Goal: Transaction & Acquisition: Book appointment/travel/reservation

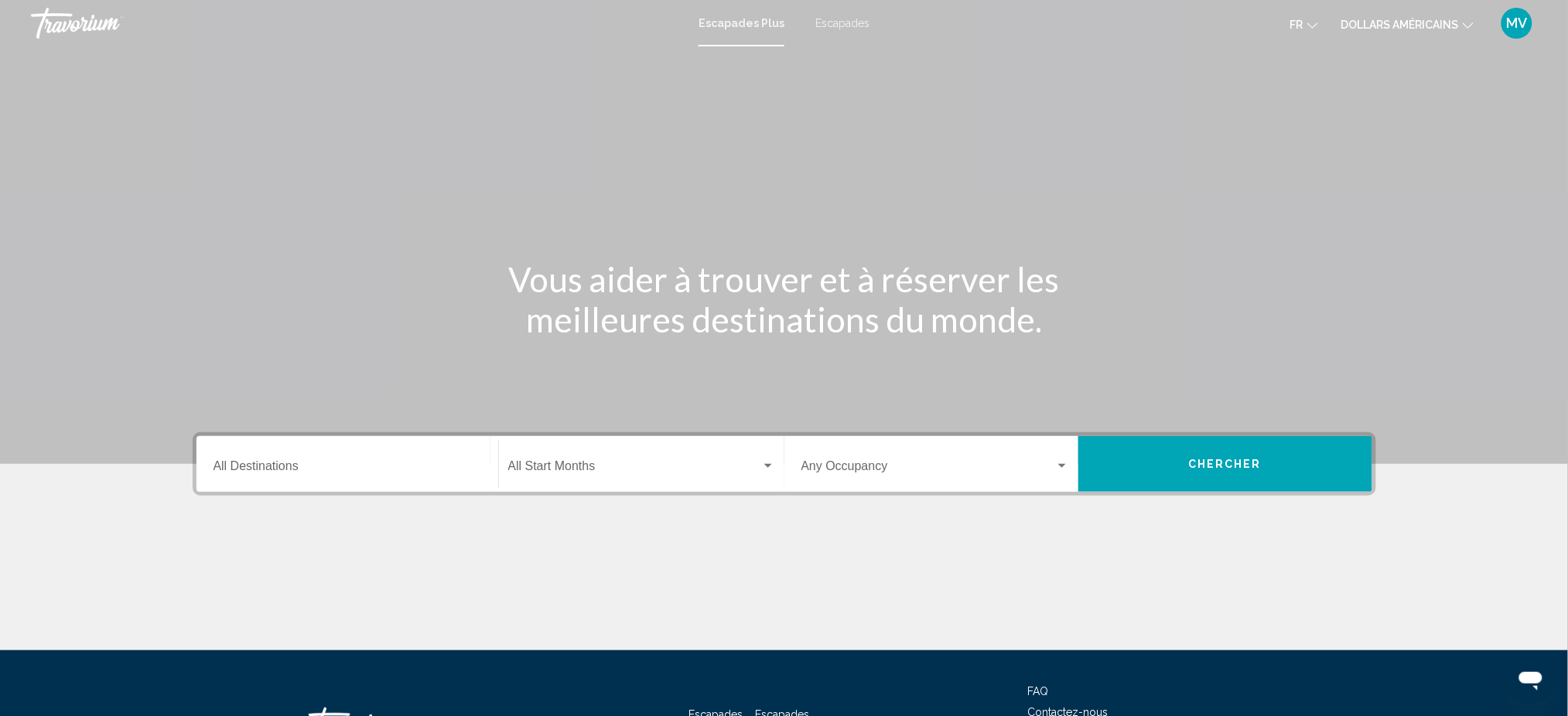
click at [399, 448] on div "Destination All Destinations" at bounding box center [347, 465] width 268 height 49
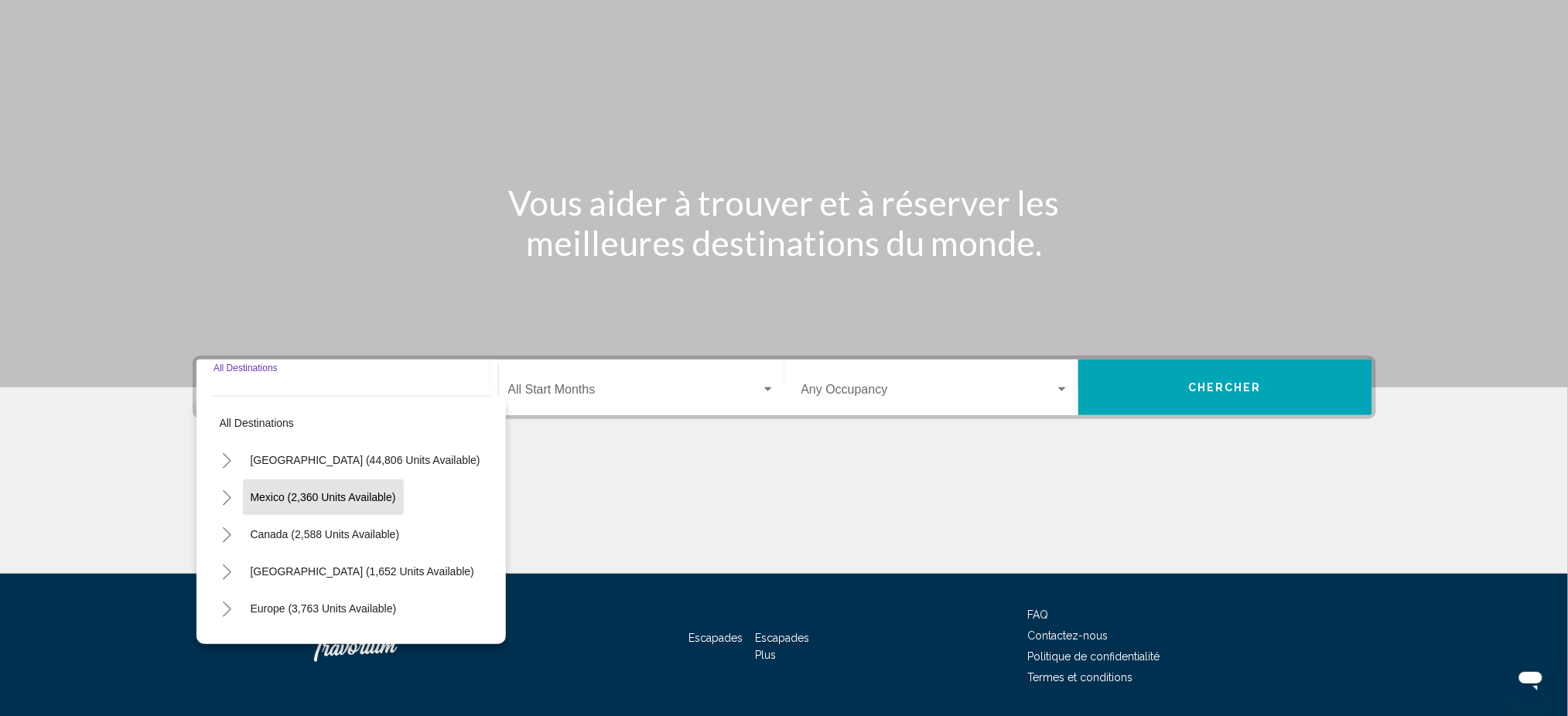
scroll to position [121, 0]
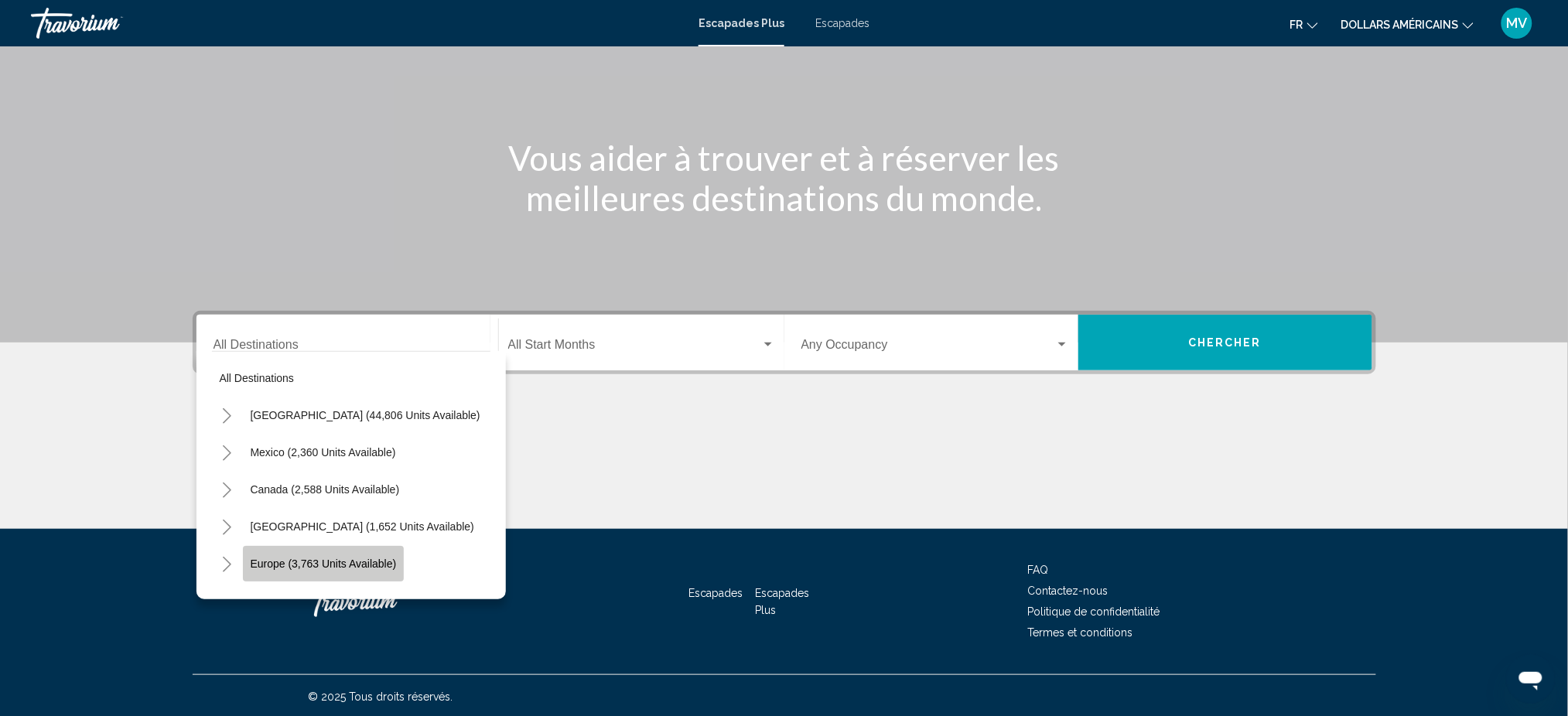
click at [356, 562] on span "Europe (3,763 units available)" at bounding box center [323, 564] width 146 height 12
type input "**********"
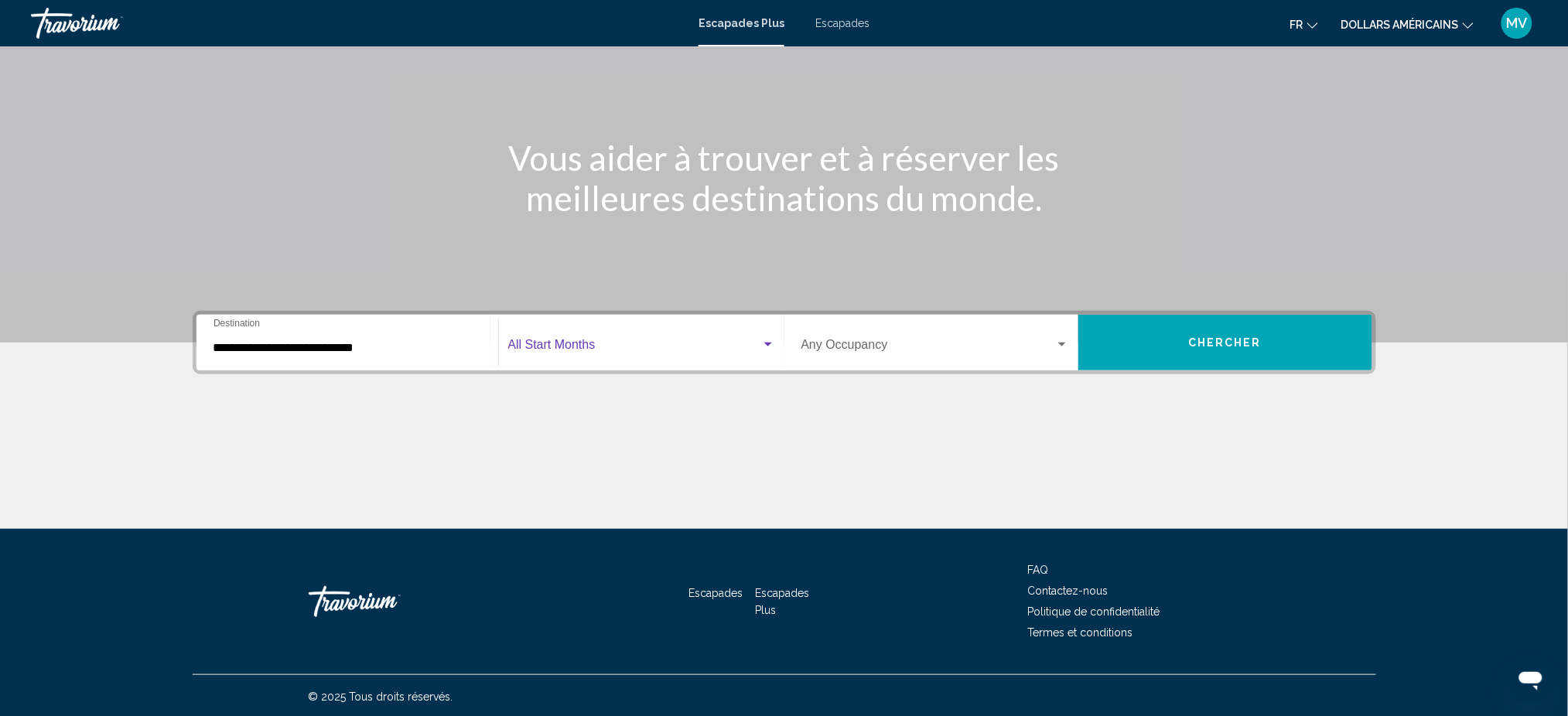
click at [577, 341] on span "Widget de recherche" at bounding box center [634, 348] width 253 height 14
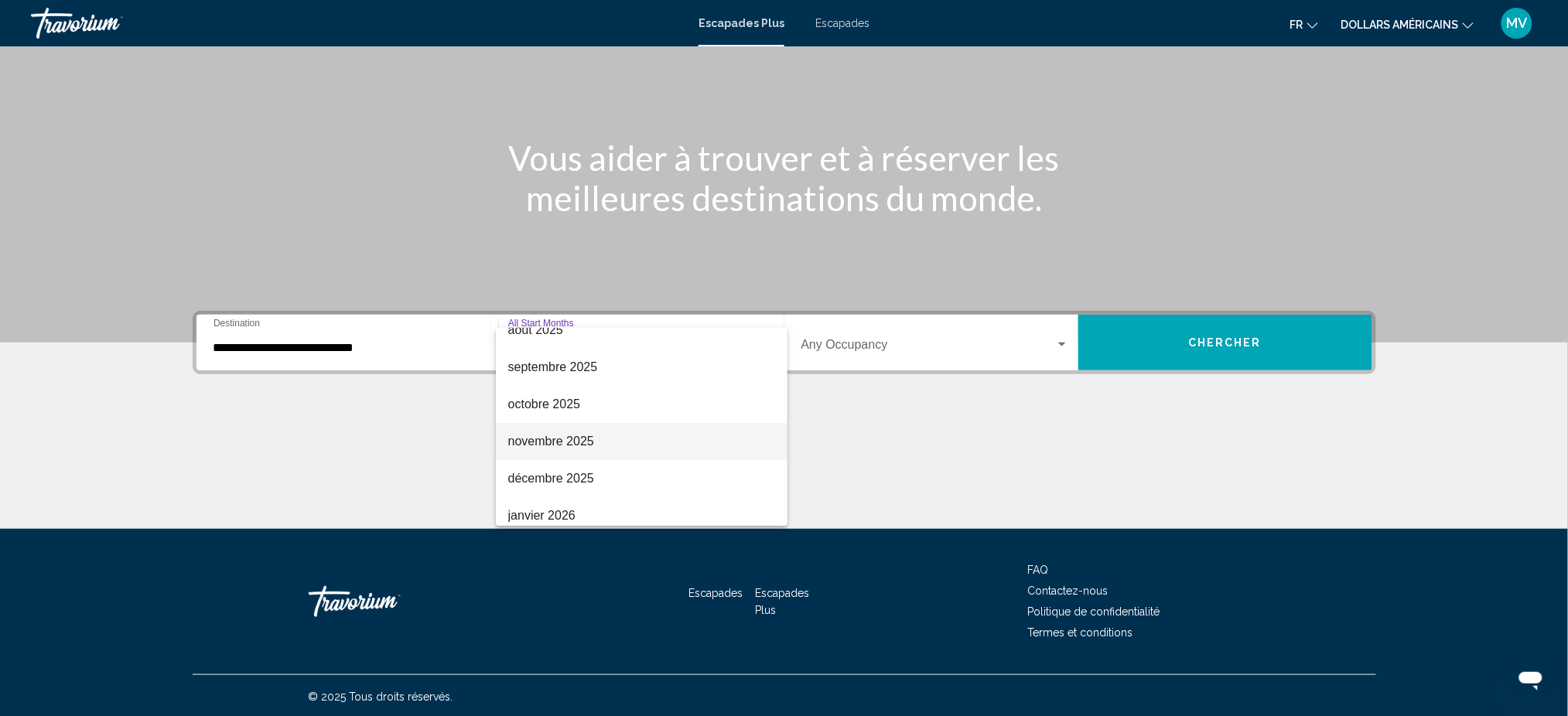
scroll to position [103, 0]
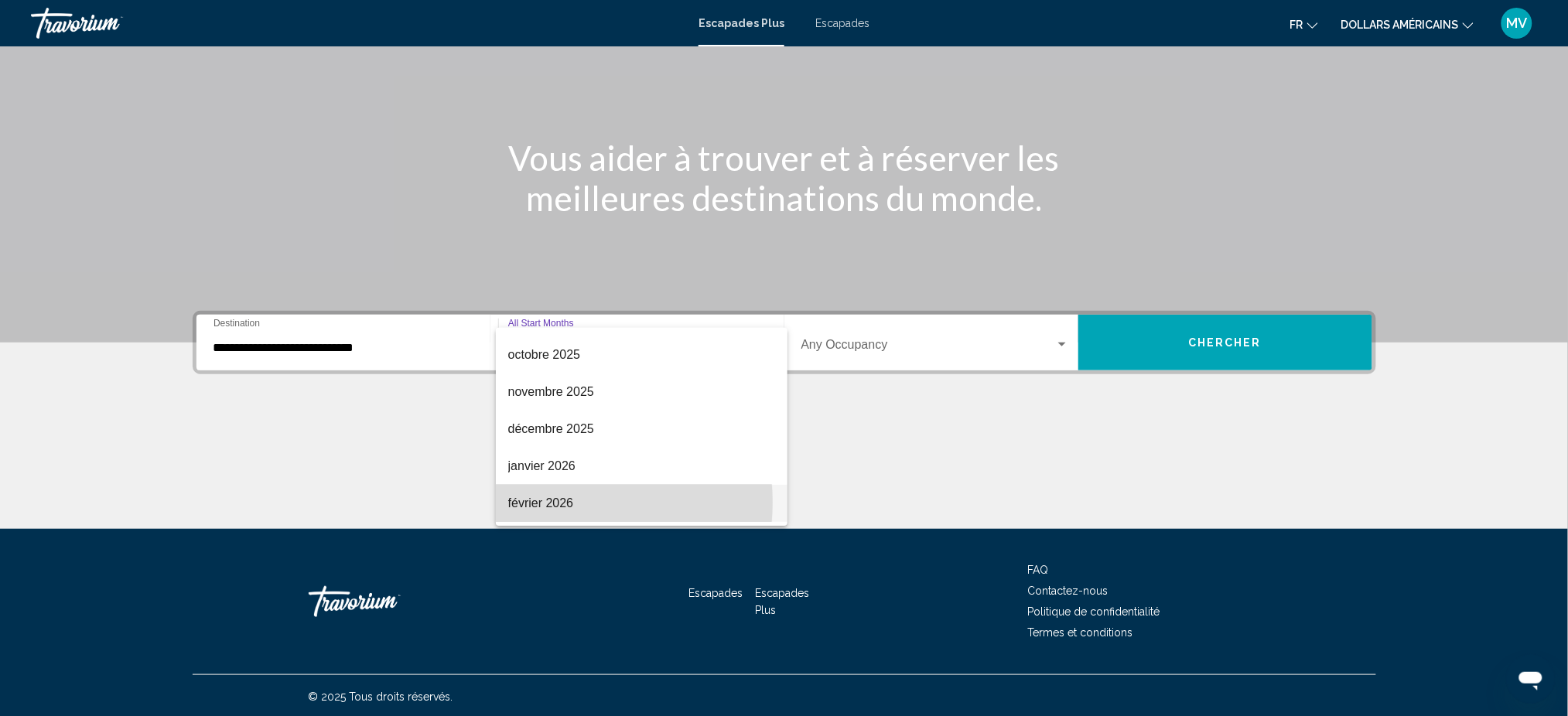
click at [555, 502] on font "février 2026" at bounding box center [541, 504] width 66 height 13
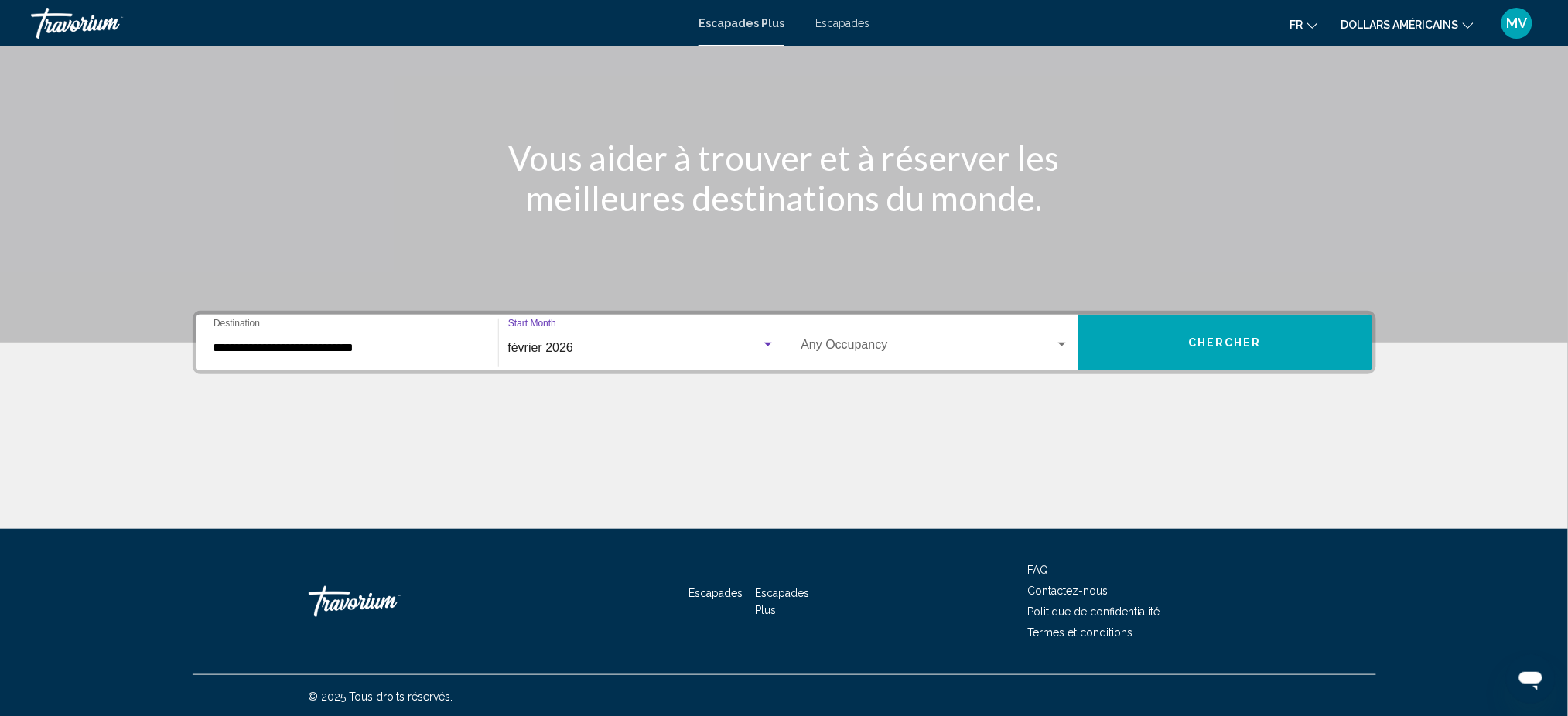
click at [899, 334] on div "Occupancy Any Occupancy" at bounding box center [934, 342] width 268 height 49
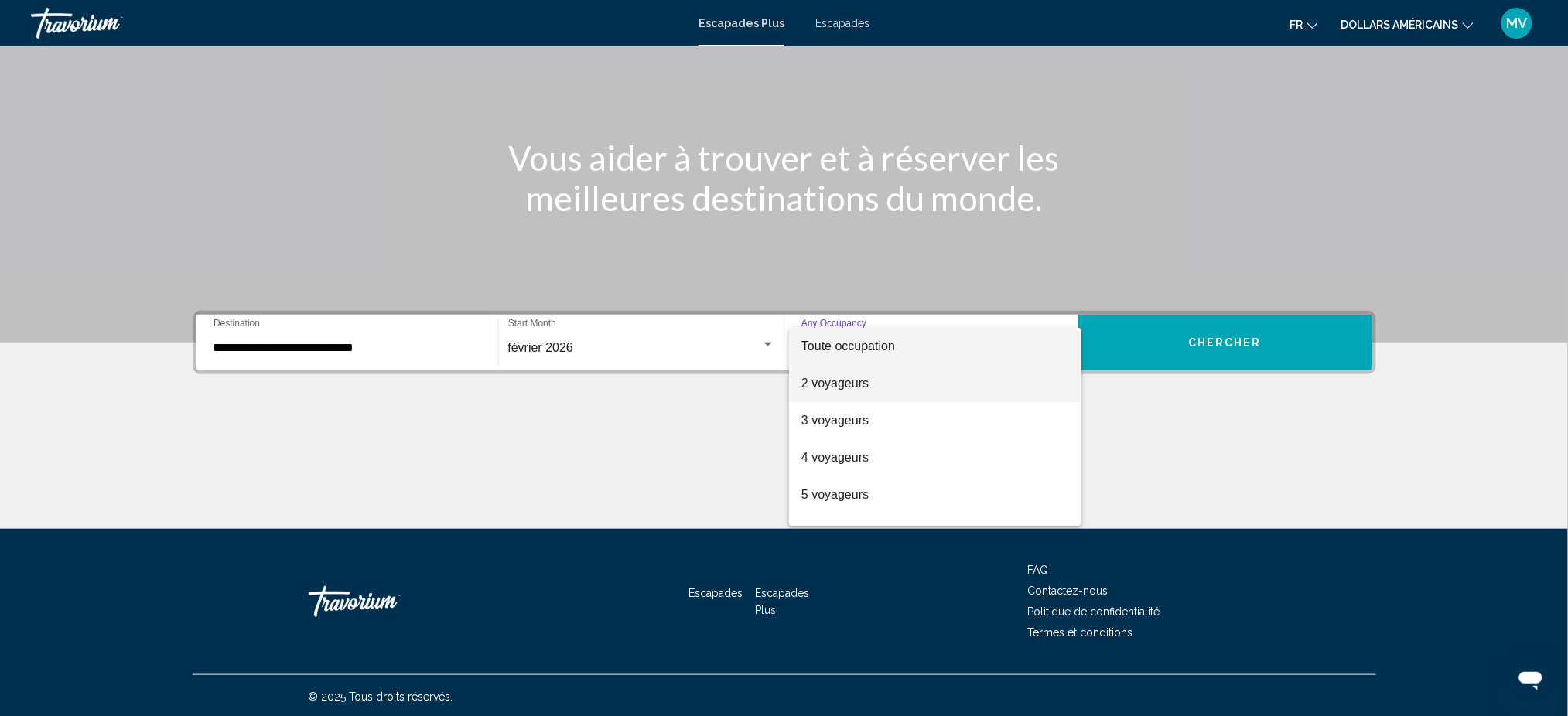
click at [838, 380] on font "2 voyageurs" at bounding box center [834, 383] width 67 height 13
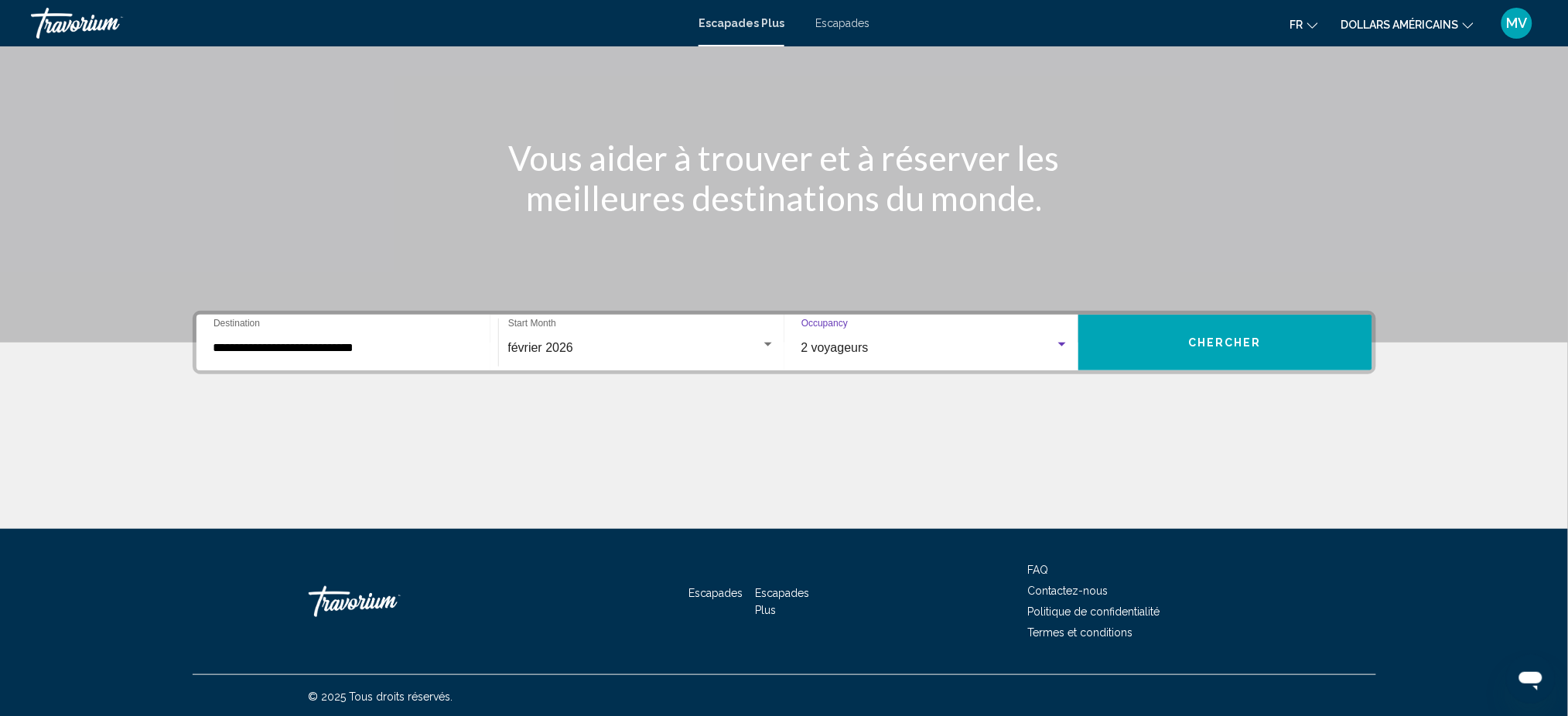
click at [1200, 337] on span "Chercher" at bounding box center [1224, 343] width 74 height 12
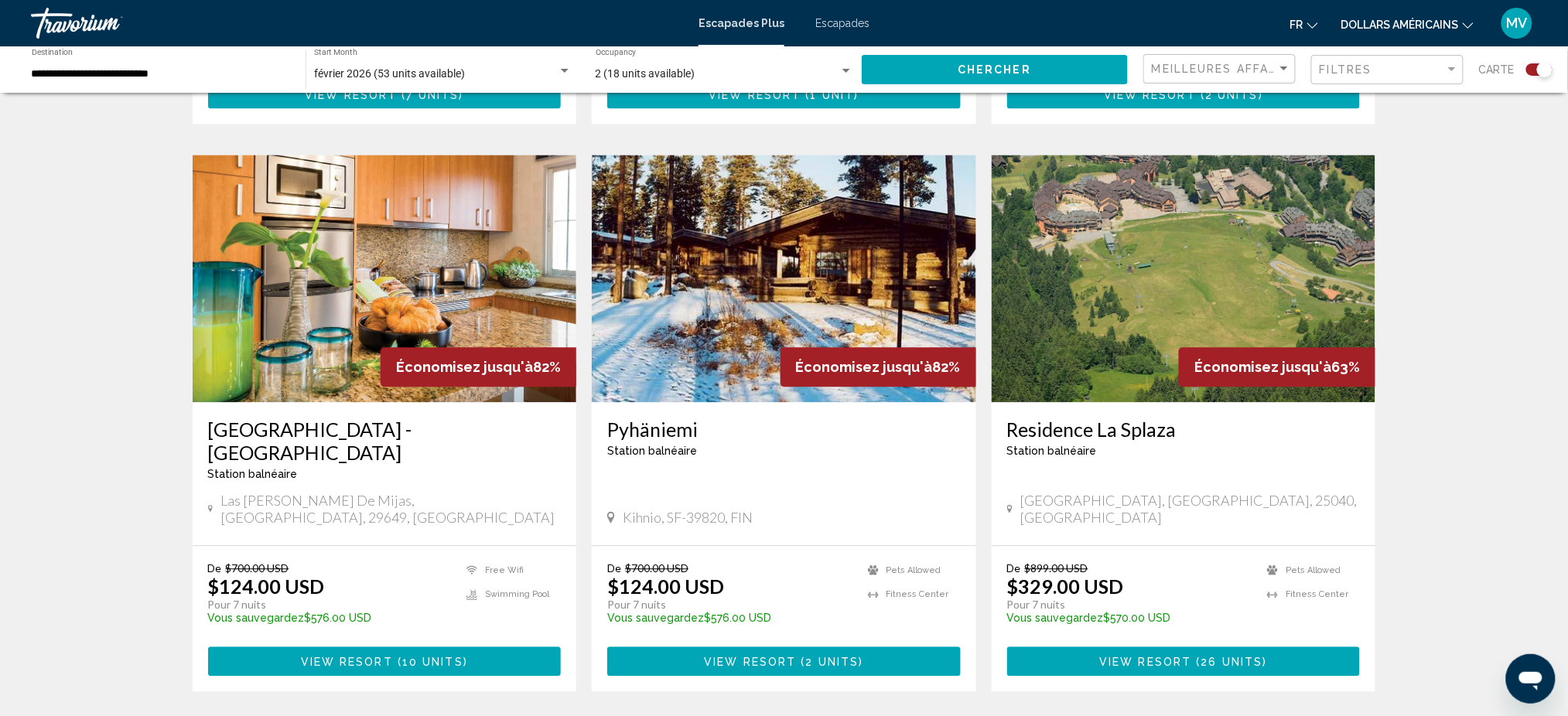
scroll to position [1031, 0]
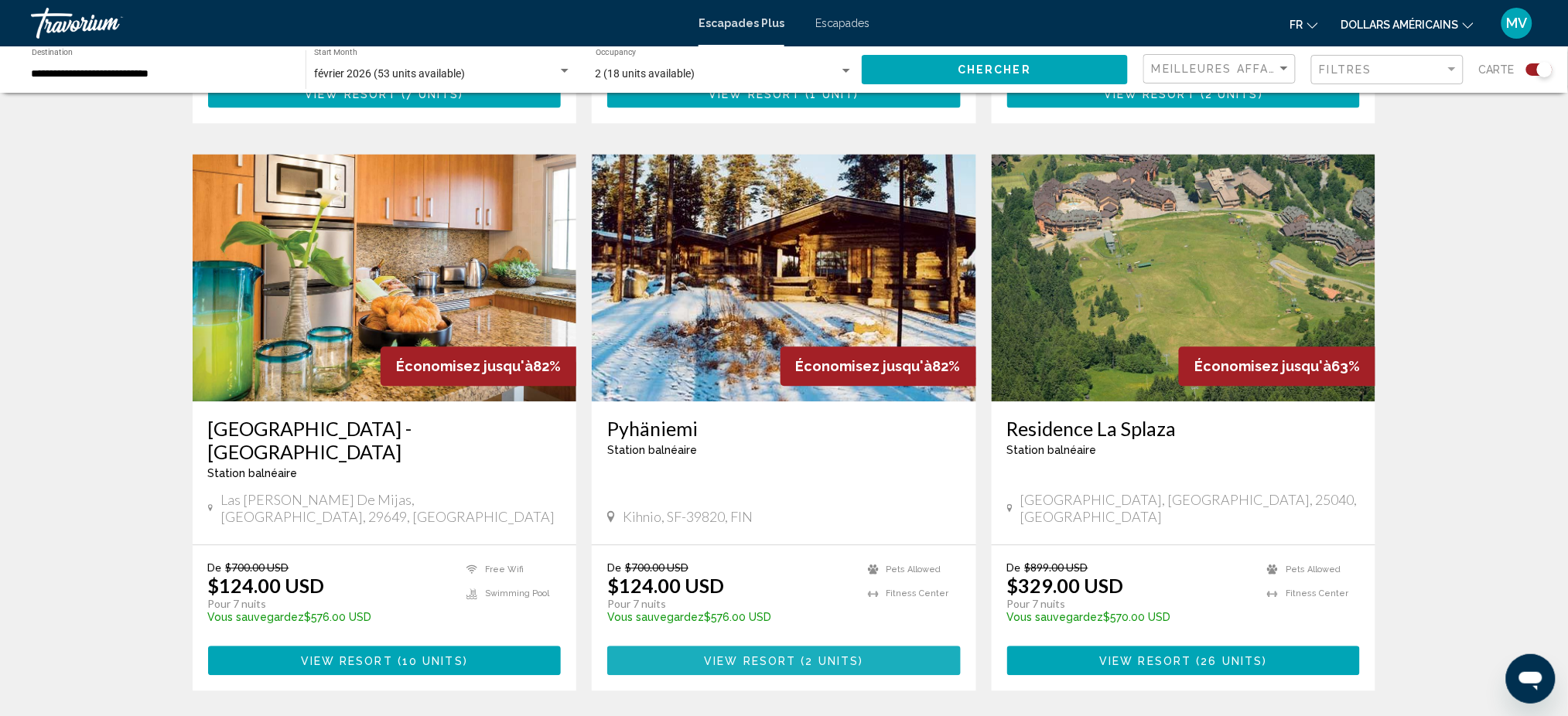
click at [777, 656] on span "View Resort" at bounding box center [749, 662] width 92 height 12
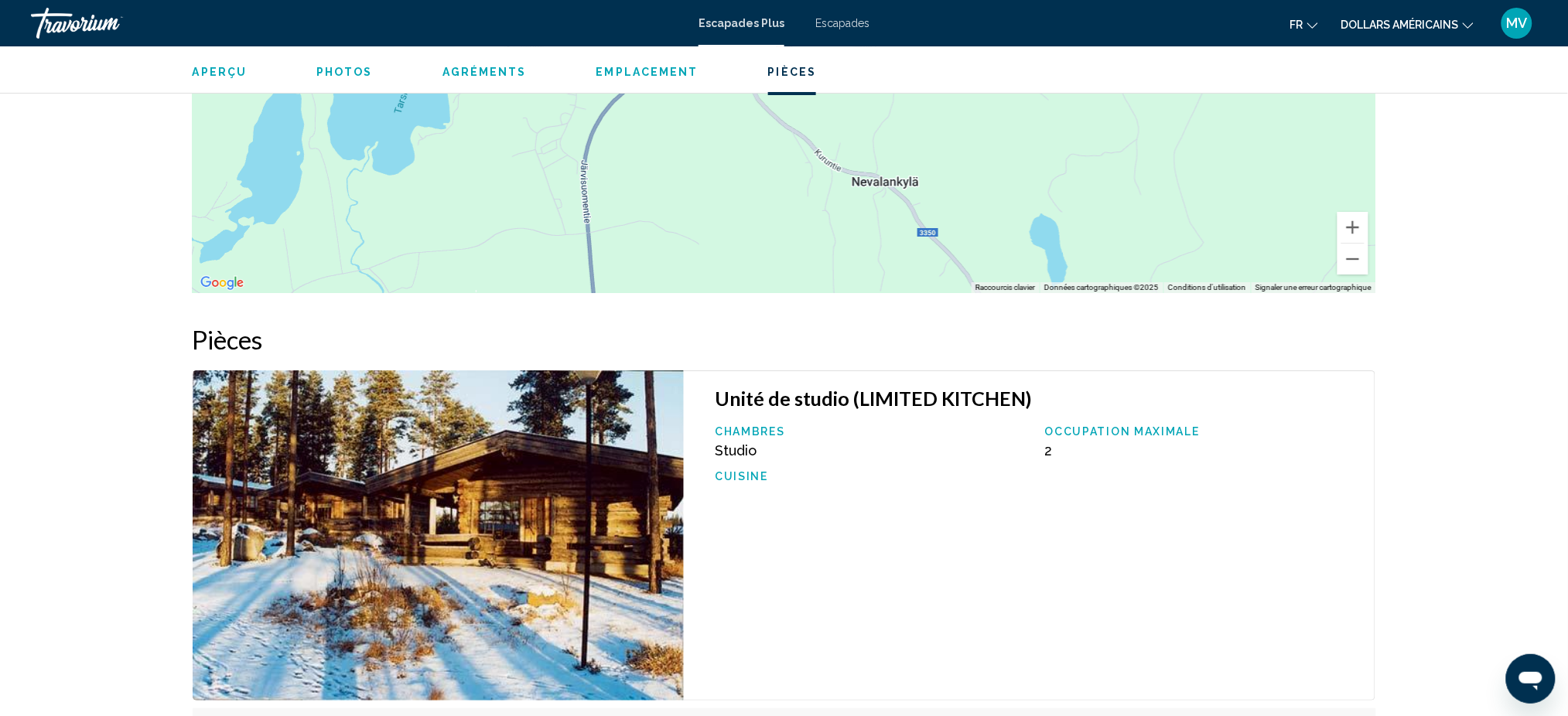
scroll to position [2380, 0]
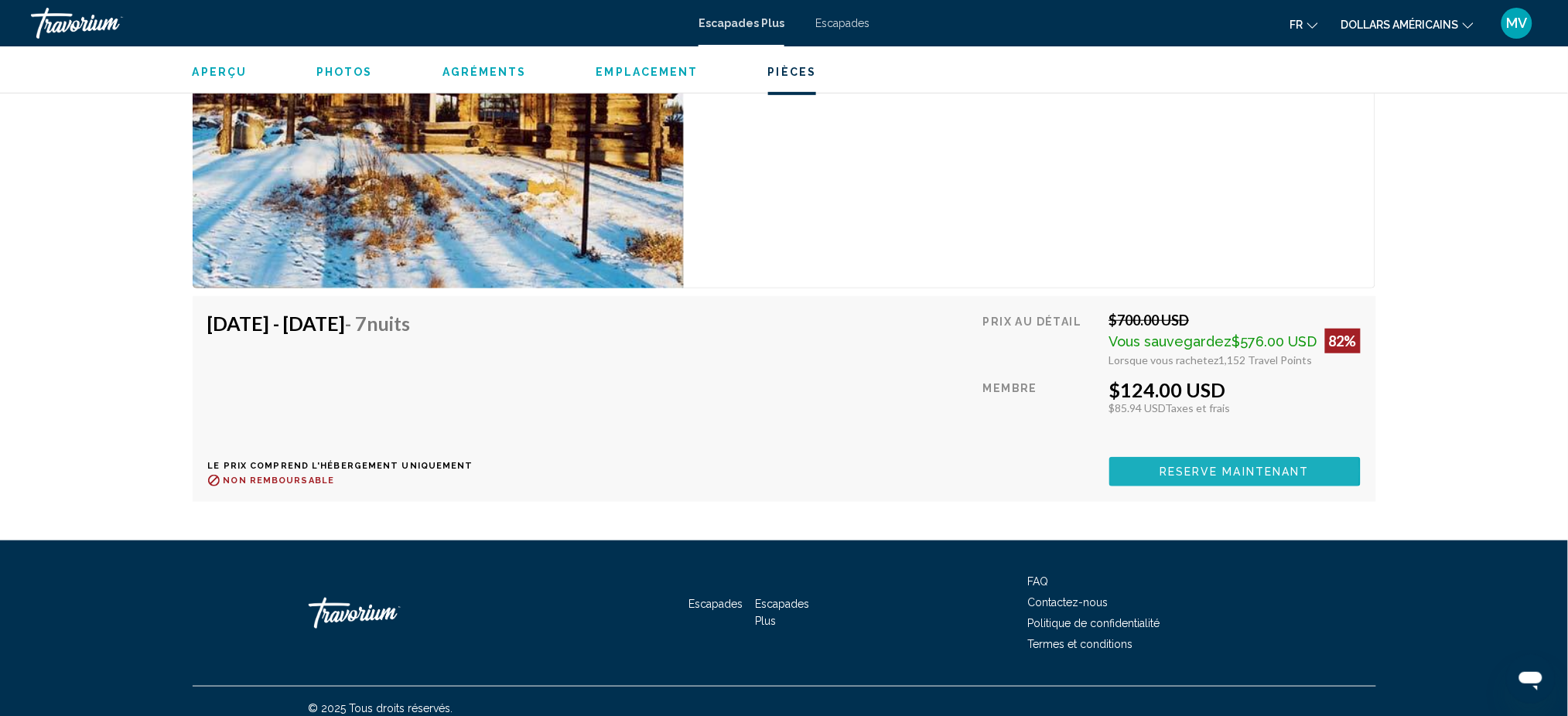
click at [1227, 466] on span "Reserve maintenant" at bounding box center [1234, 472] width 150 height 12
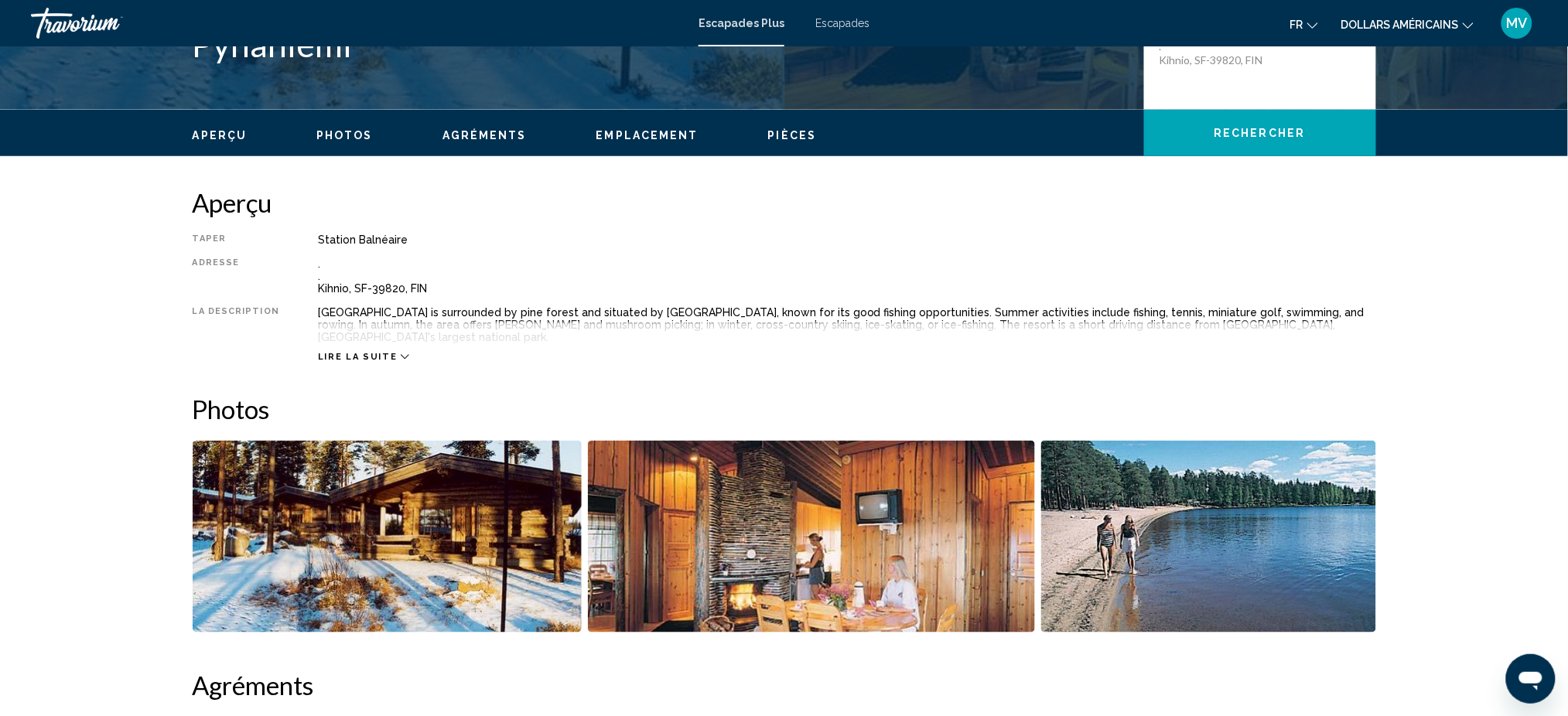
scroll to position [412, 0]
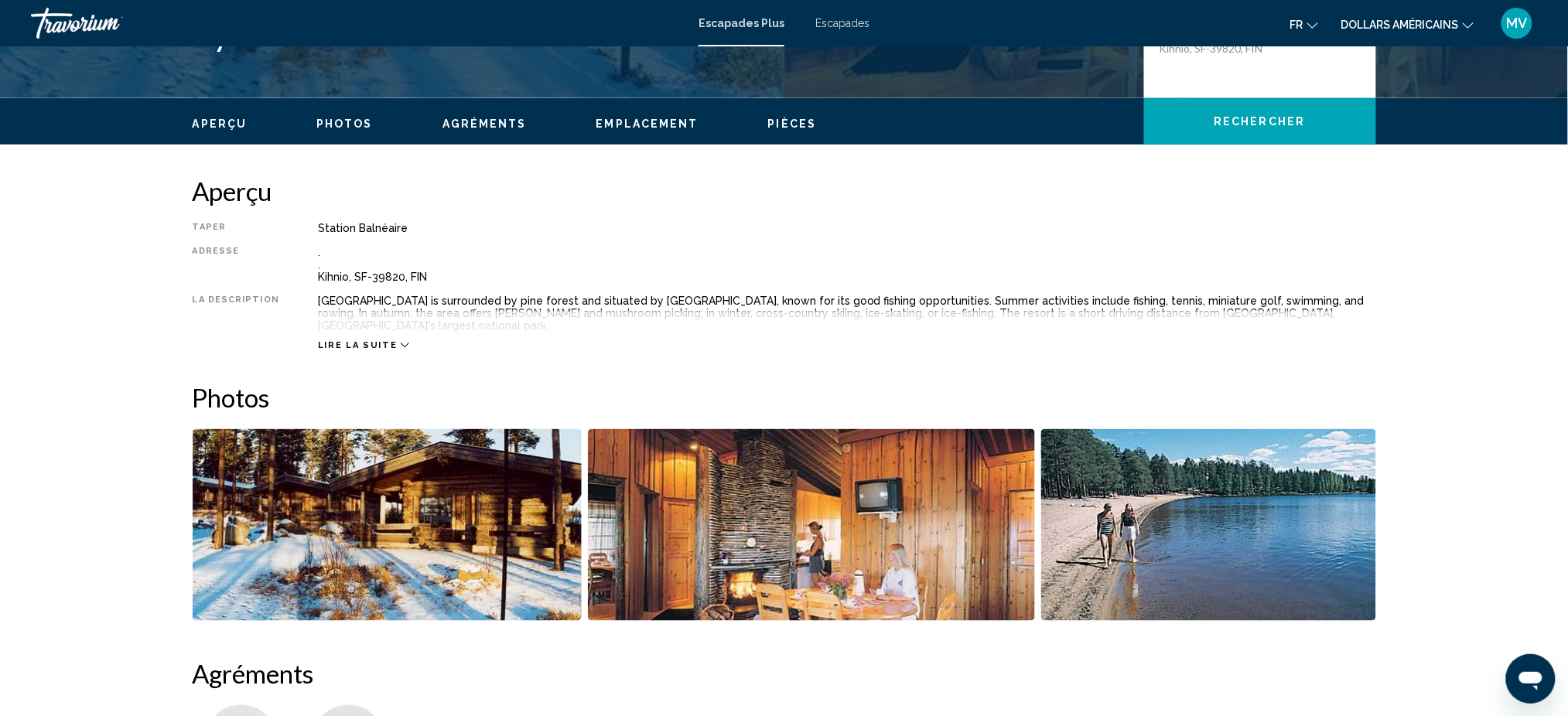
click at [400, 341] on icon "Contenu principal" at bounding box center [404, 345] width 9 height 9
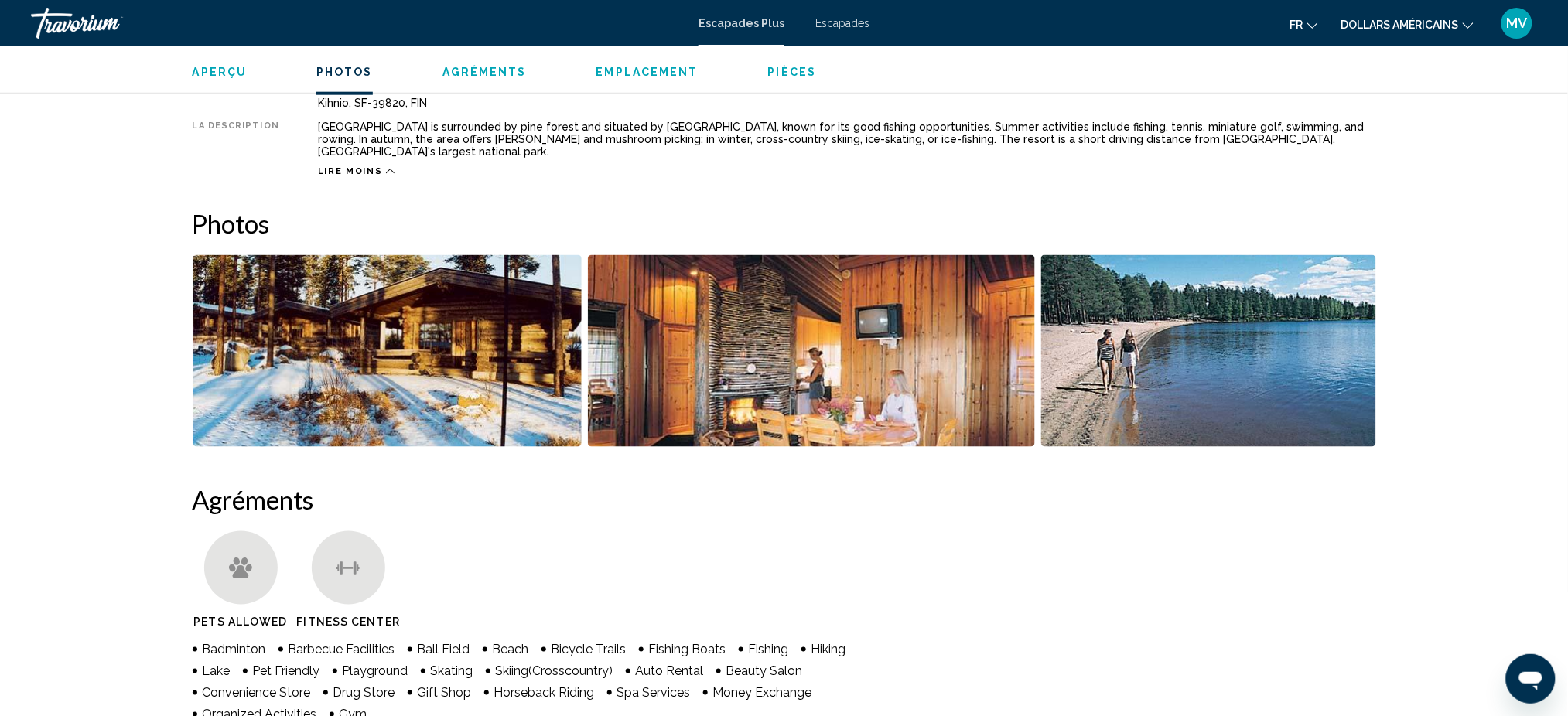
scroll to position [206, 0]
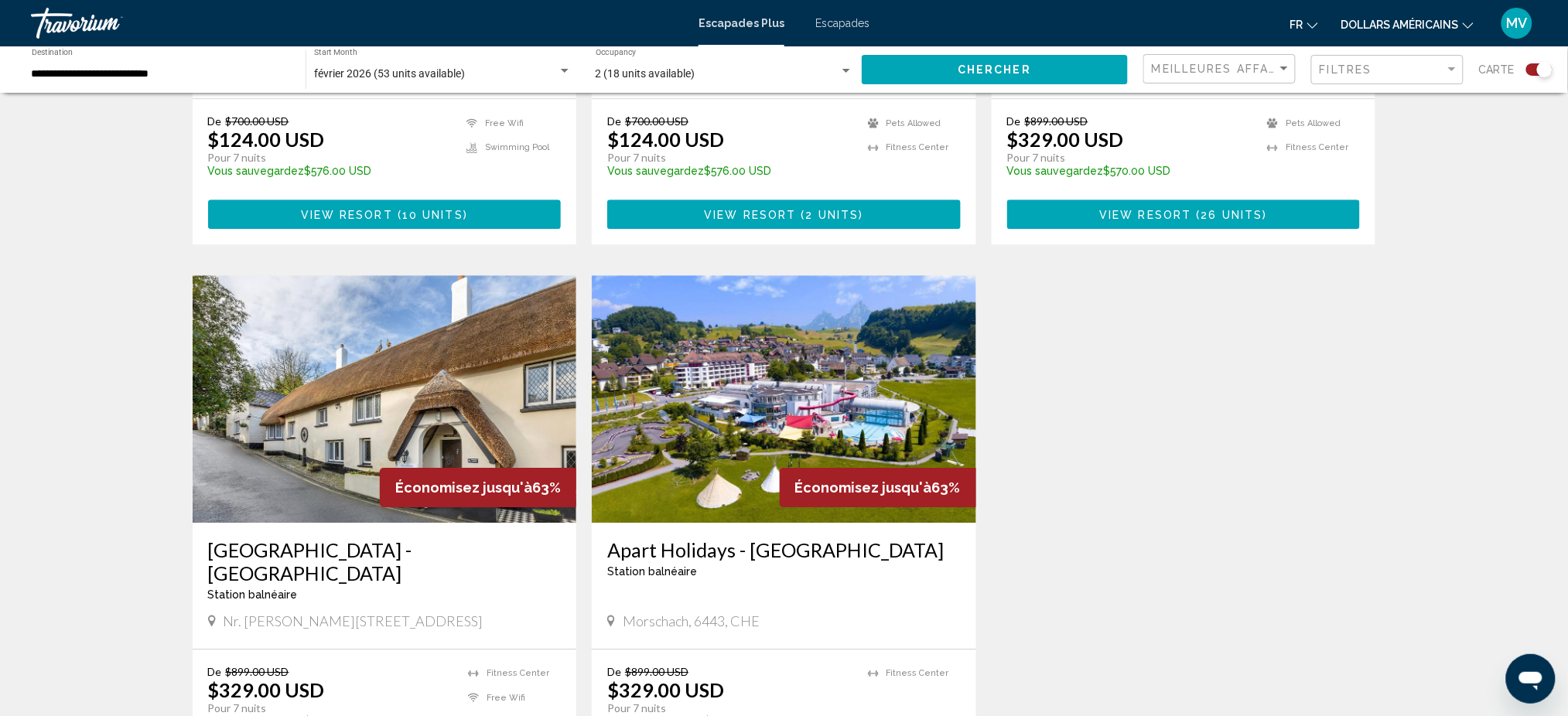
scroll to position [1443, 0]
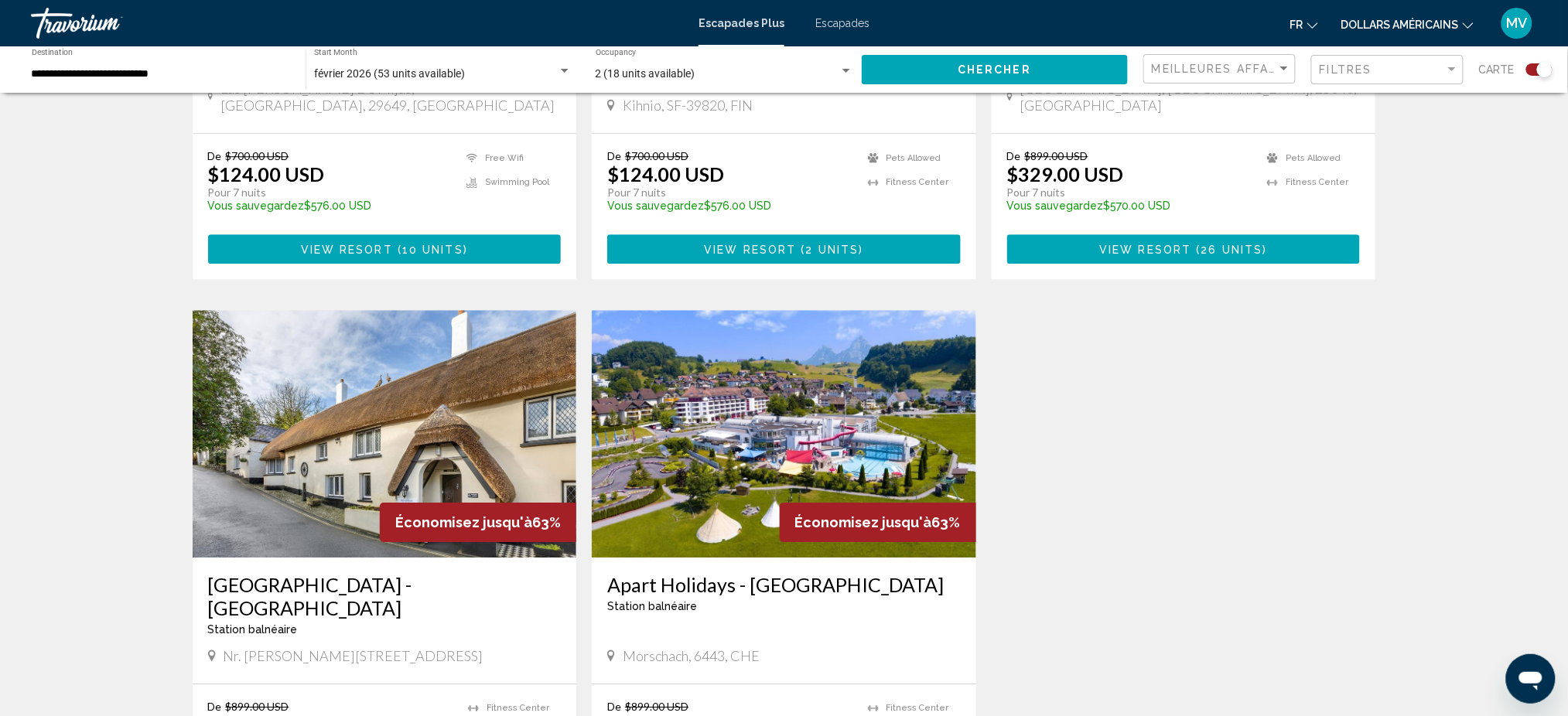
click at [1465, 26] on icon "Changer de devise" at bounding box center [1467, 25] width 11 height 11
click at [1428, 140] on button "EUR (€)" at bounding box center [1423, 141] width 78 height 20
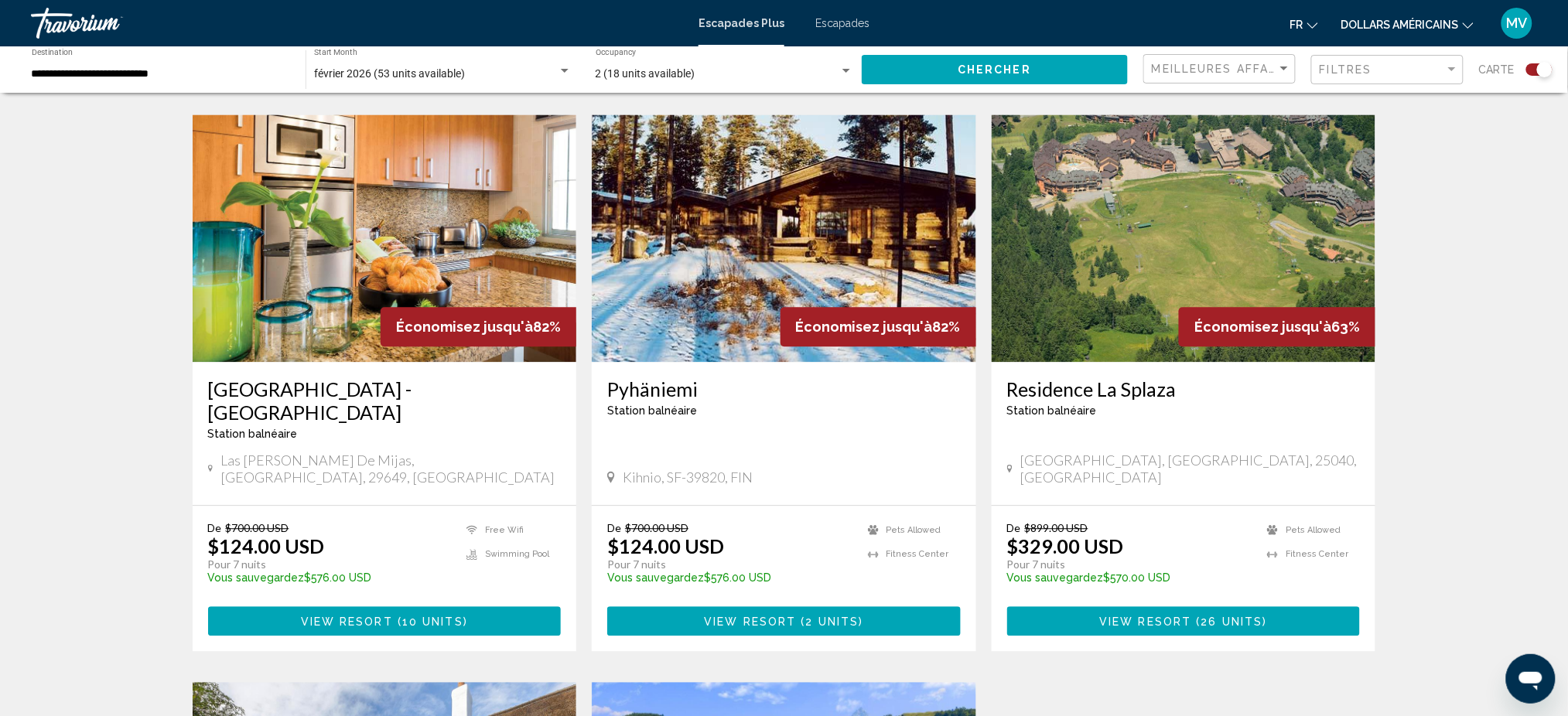
scroll to position [1031, 0]
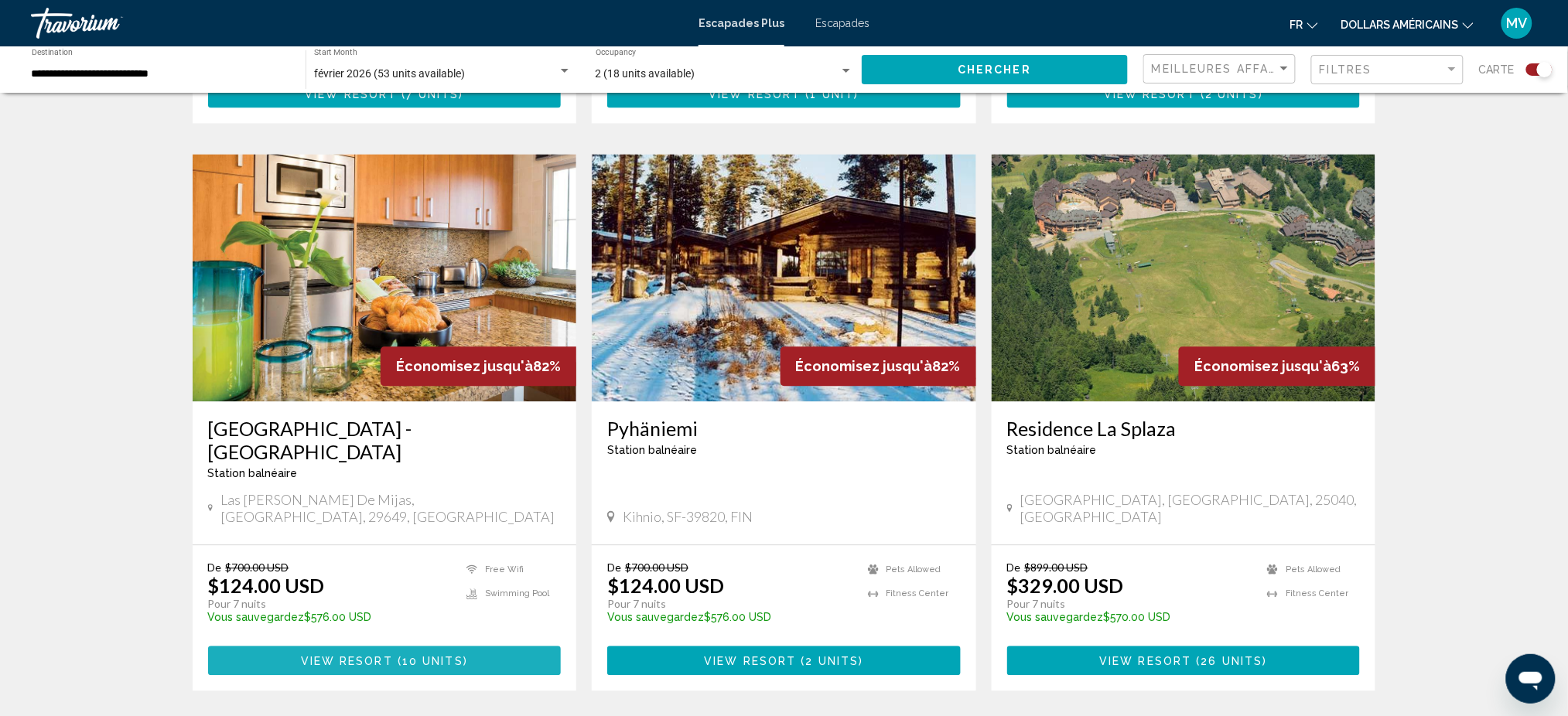
click at [407, 656] on span "10 units" at bounding box center [433, 662] width 61 height 12
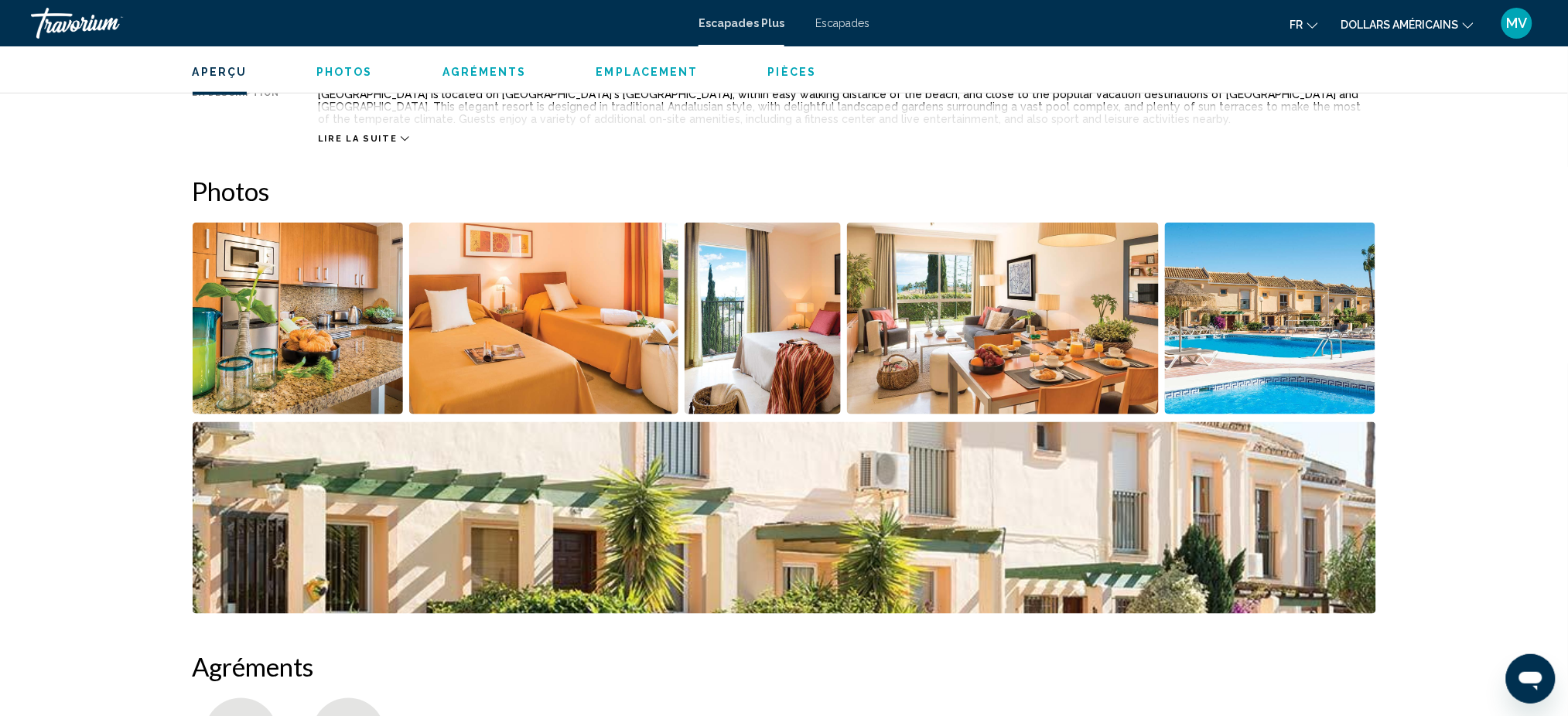
scroll to position [618, 0]
click at [360, 364] on img "Open full-screen image slider" at bounding box center [298, 319] width 211 height 192
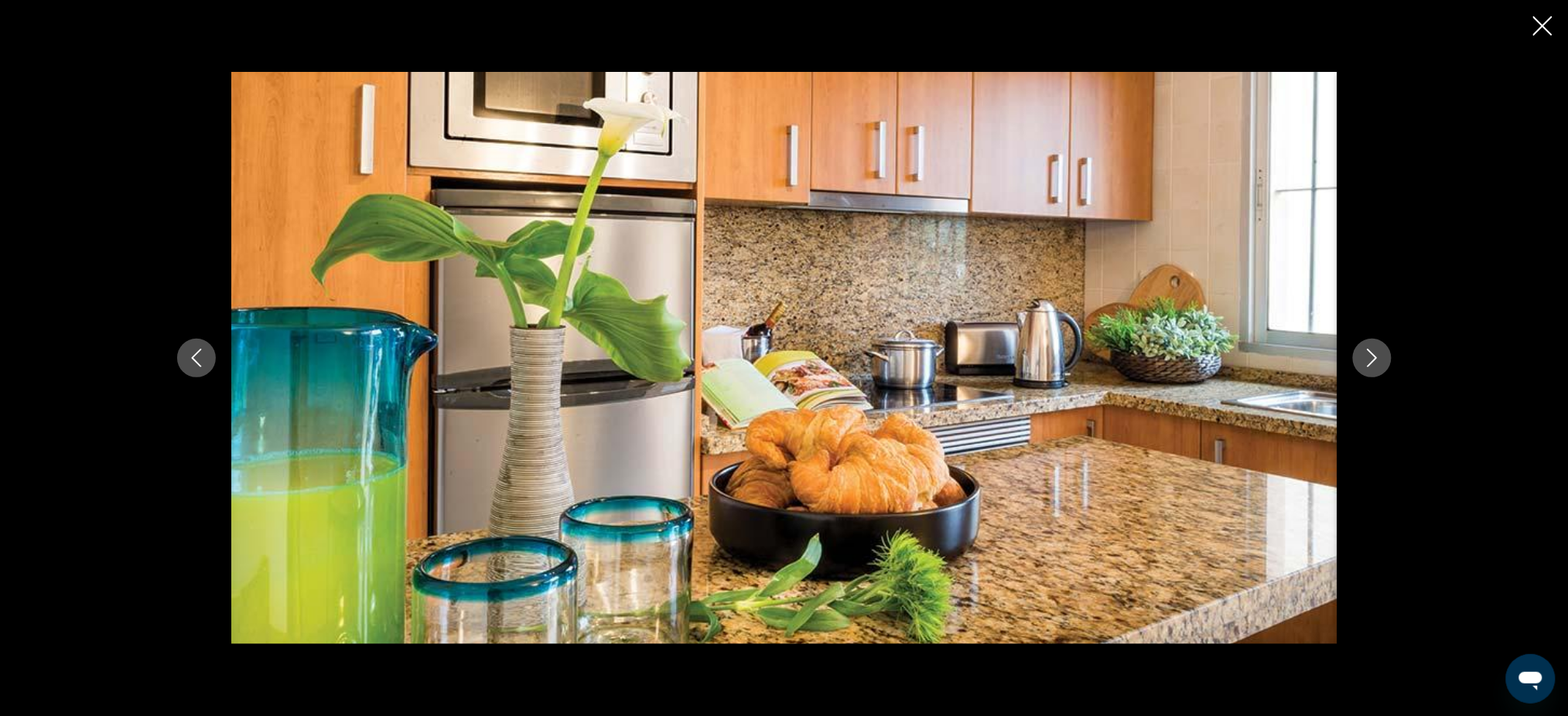
click at [1372, 358] on icon "Next image" at bounding box center [1371, 358] width 18 height 18
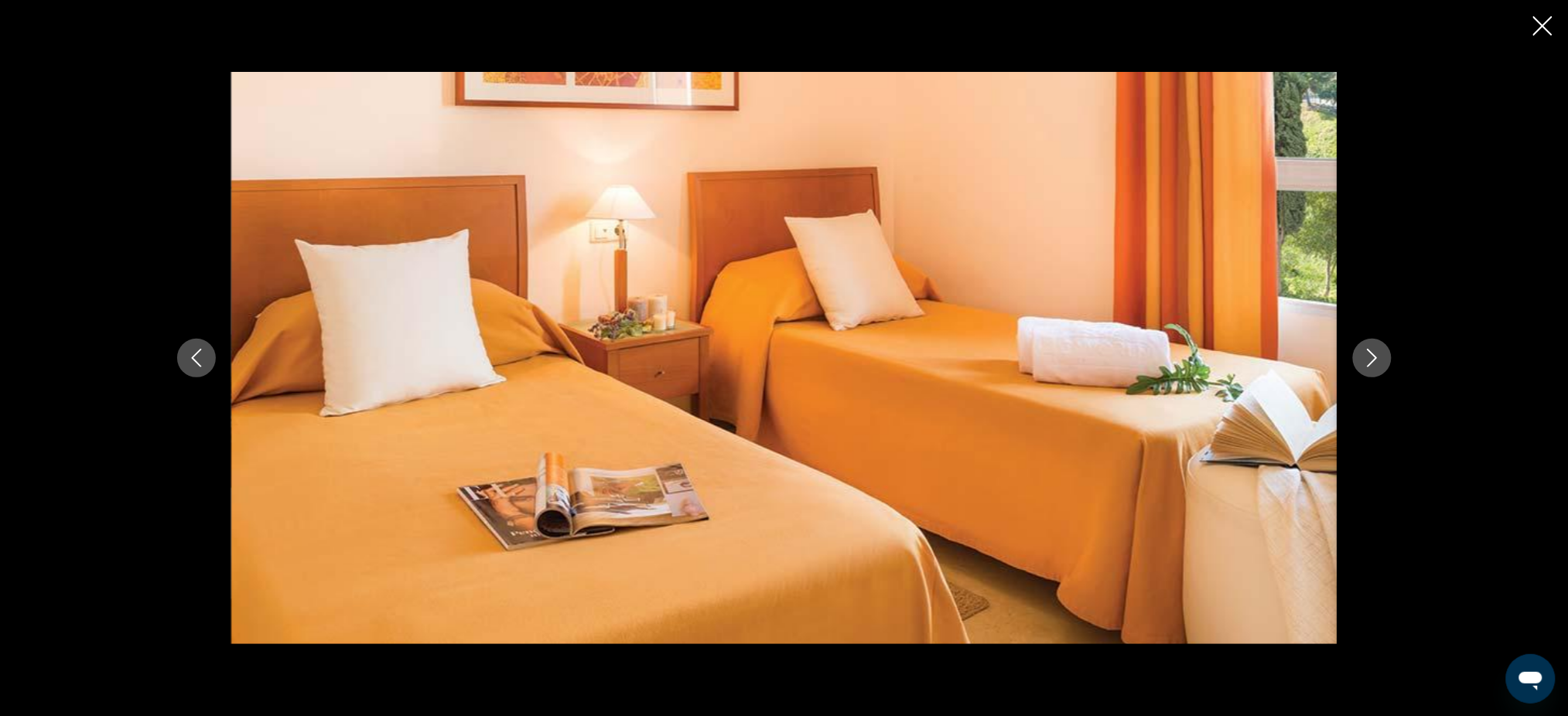
click at [1368, 358] on icon "Next image" at bounding box center [1371, 358] width 18 height 18
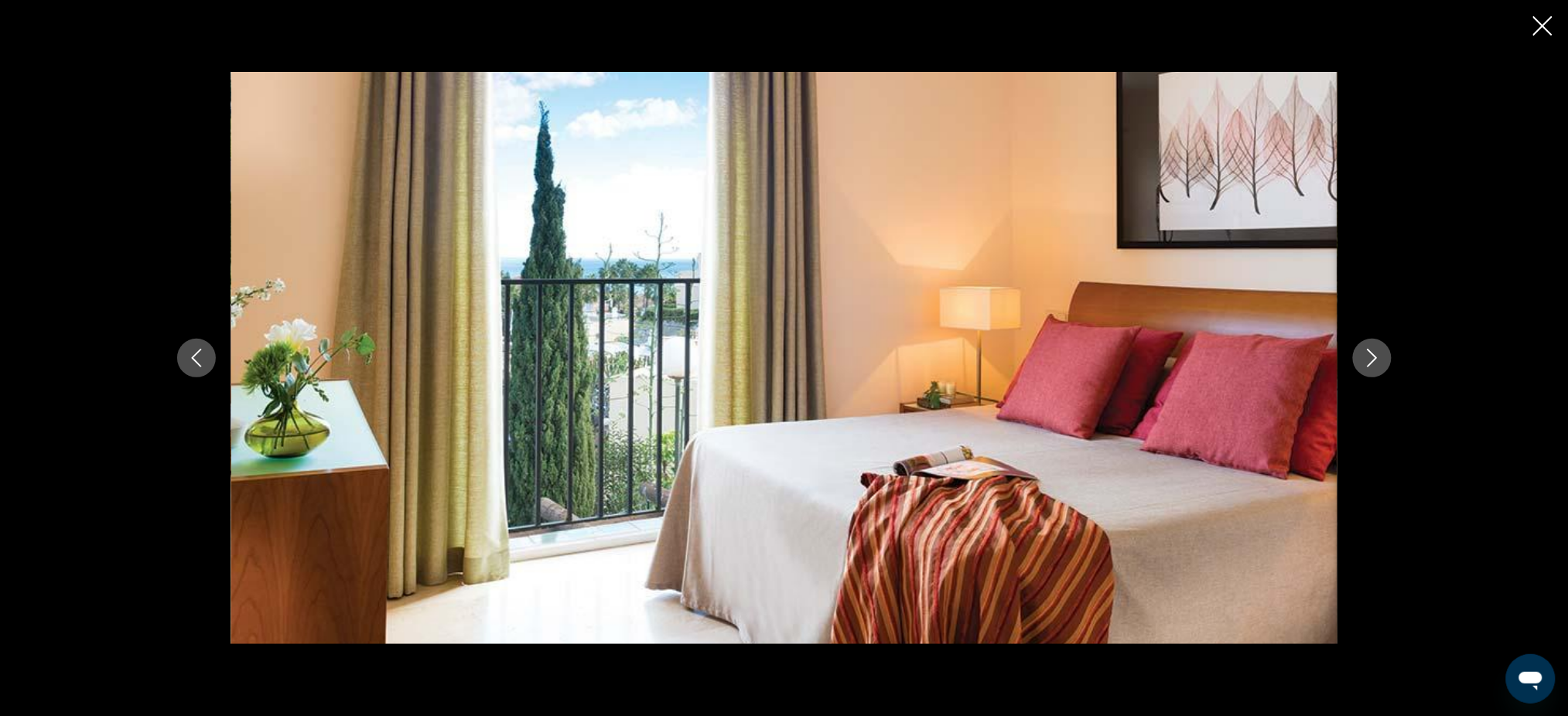
click at [1366, 347] on button "Next image" at bounding box center [1372, 358] width 38 height 38
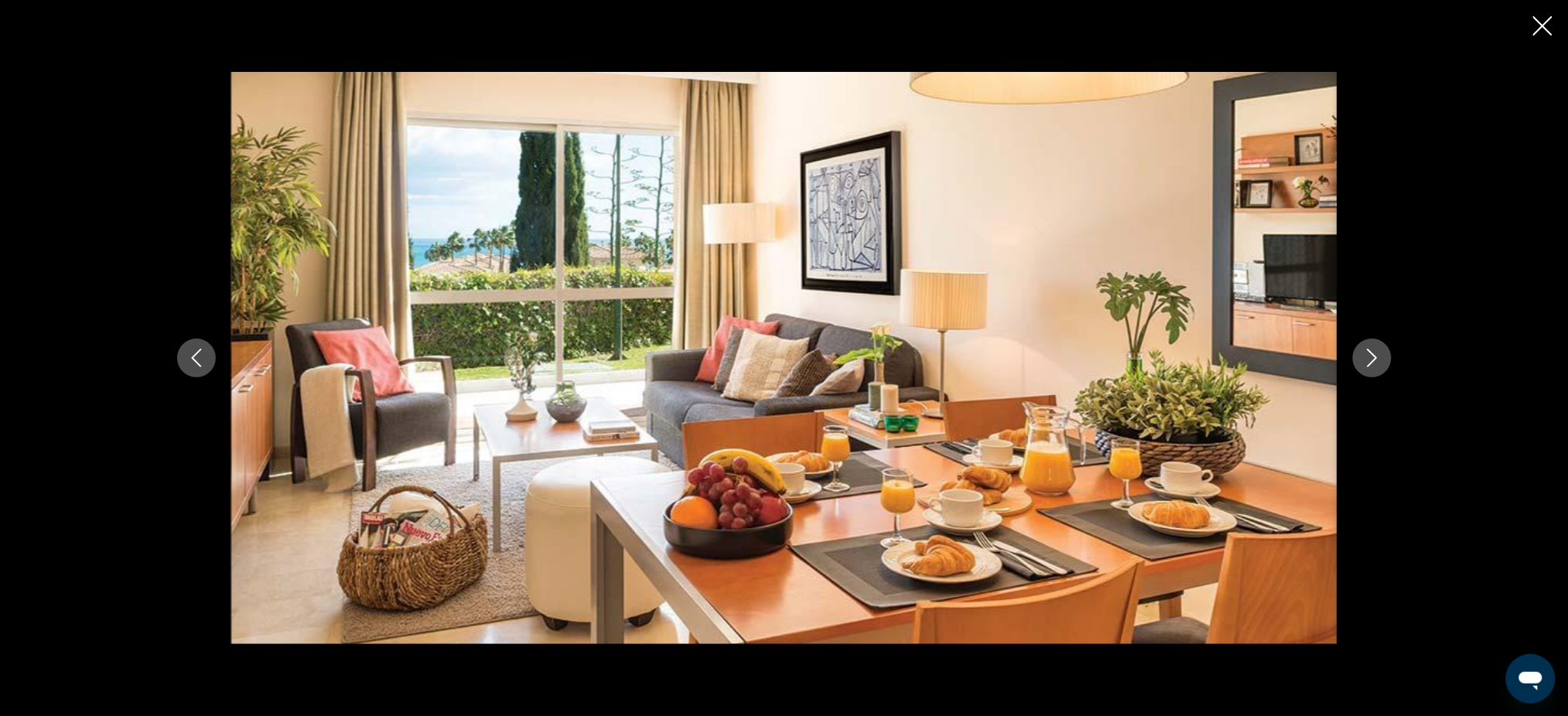
click at [1498, 449] on div "Contenu principal" at bounding box center [784, 358] width 1568 height 716
click at [1369, 354] on icon "Next image" at bounding box center [1371, 358] width 18 height 18
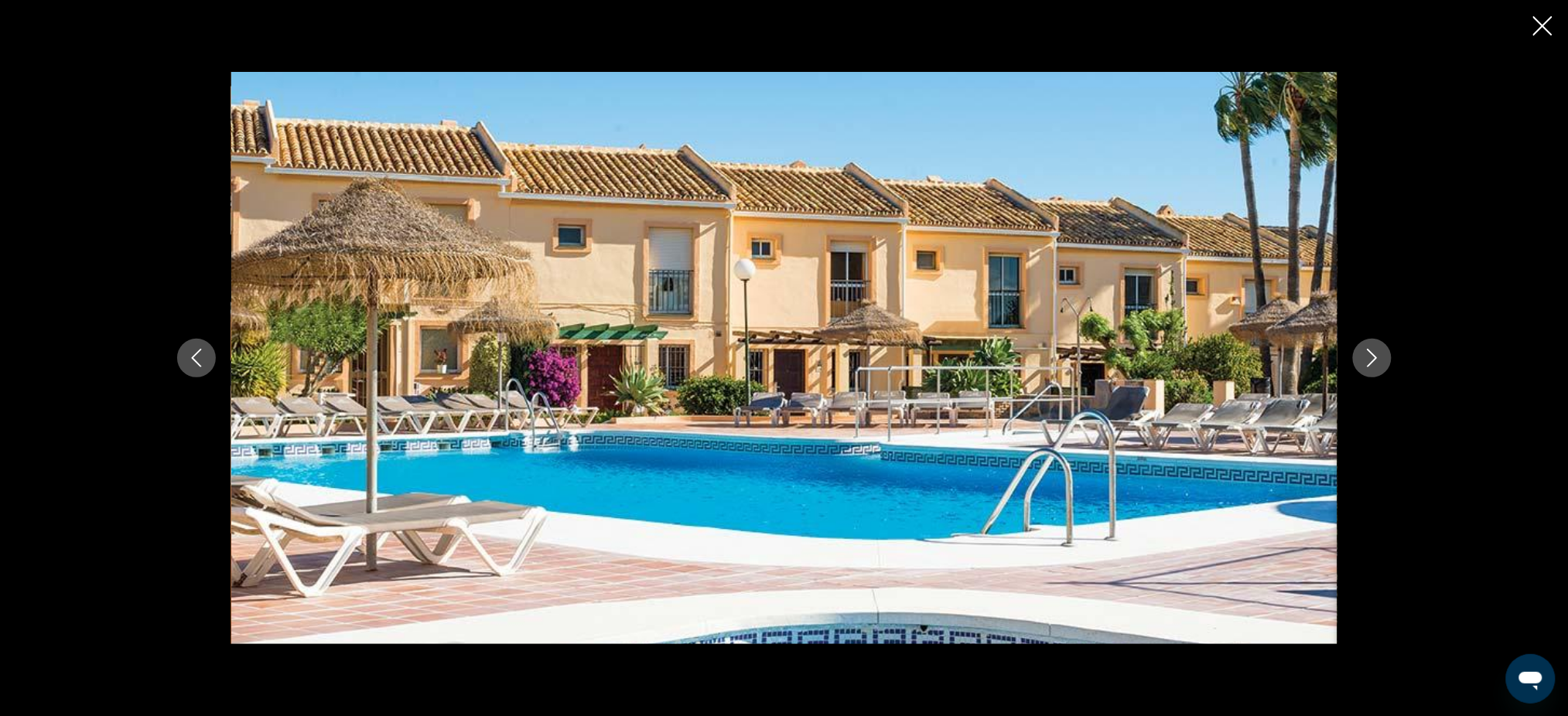
click at [1371, 358] on icon "Next image" at bounding box center [1371, 358] width 18 height 18
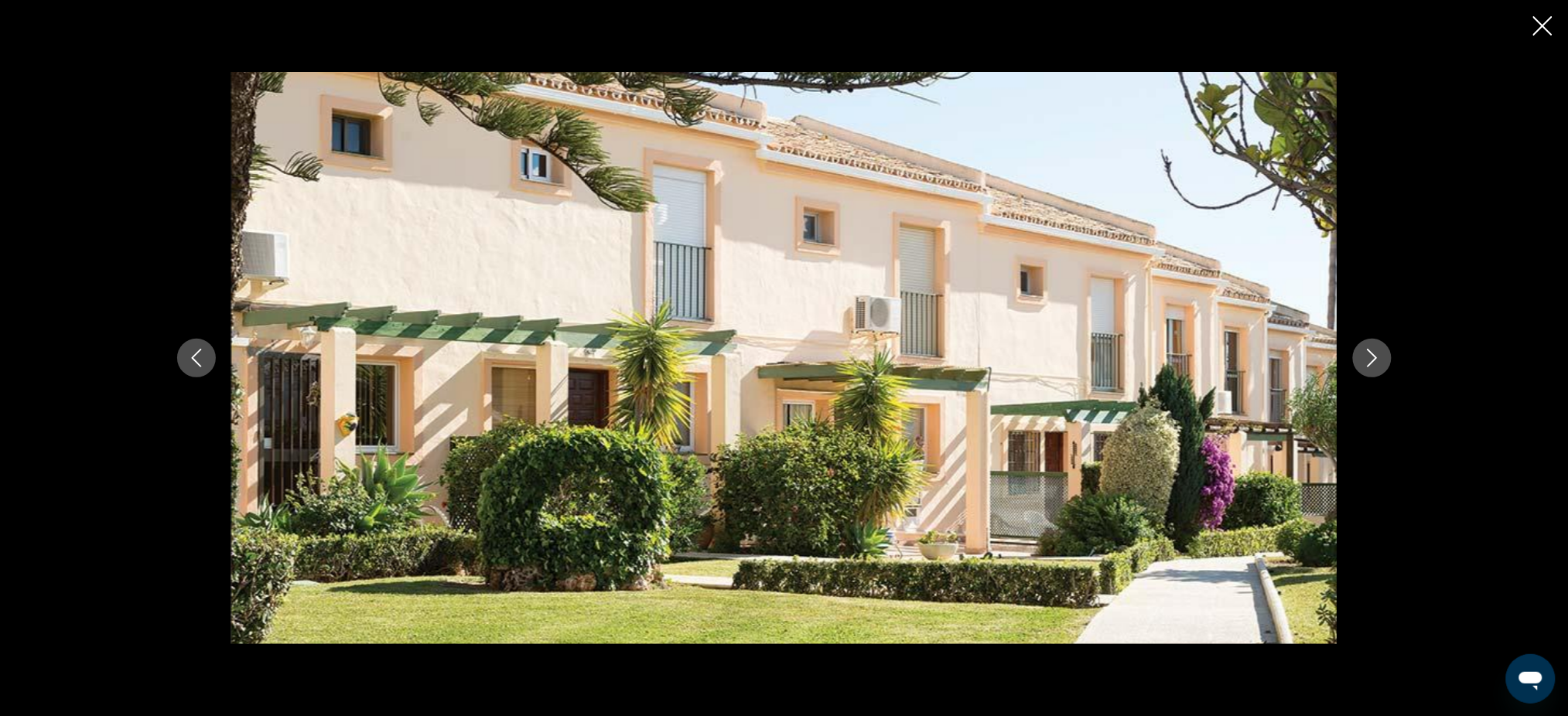
click at [1371, 362] on icon "Next image" at bounding box center [1371, 358] width 11 height 18
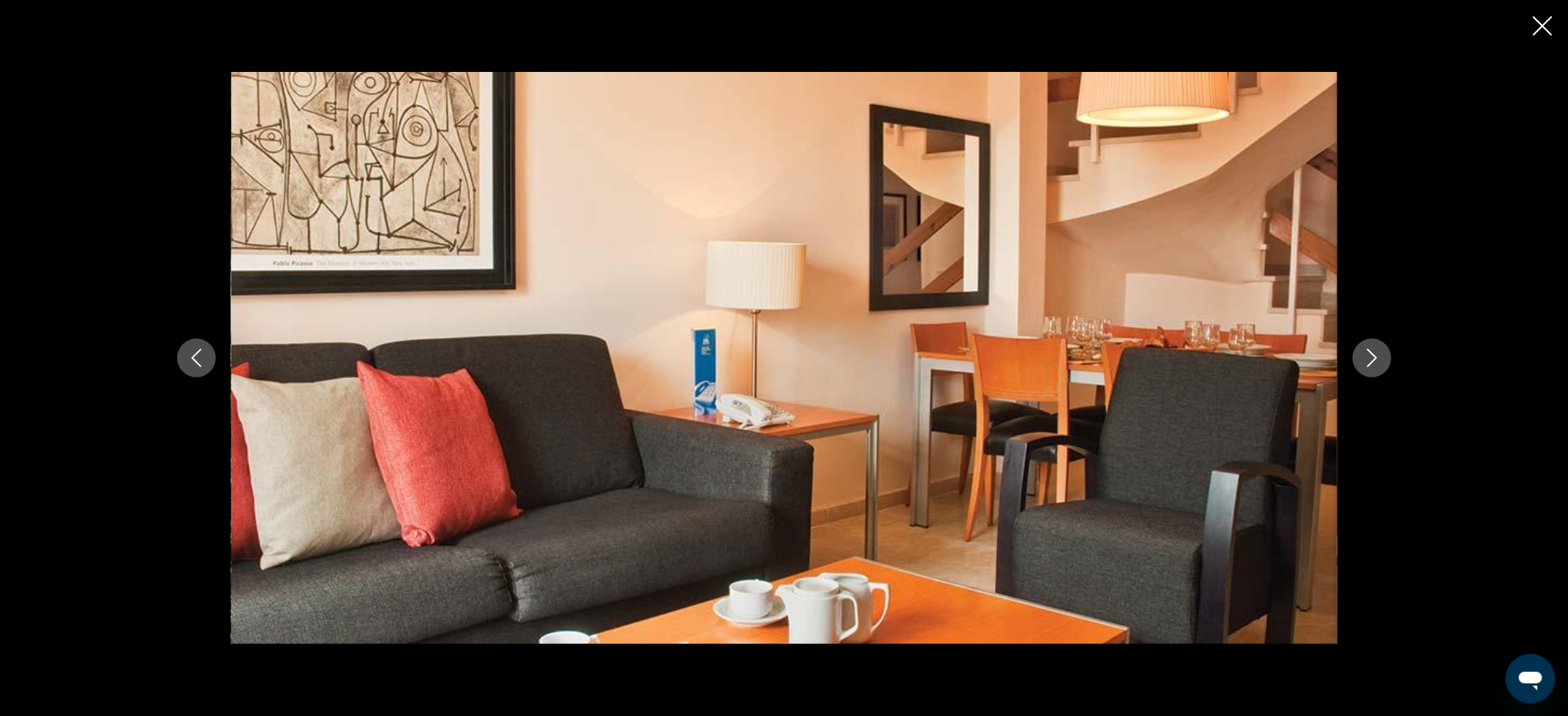
click at [1371, 362] on icon "Next image" at bounding box center [1371, 358] width 11 height 18
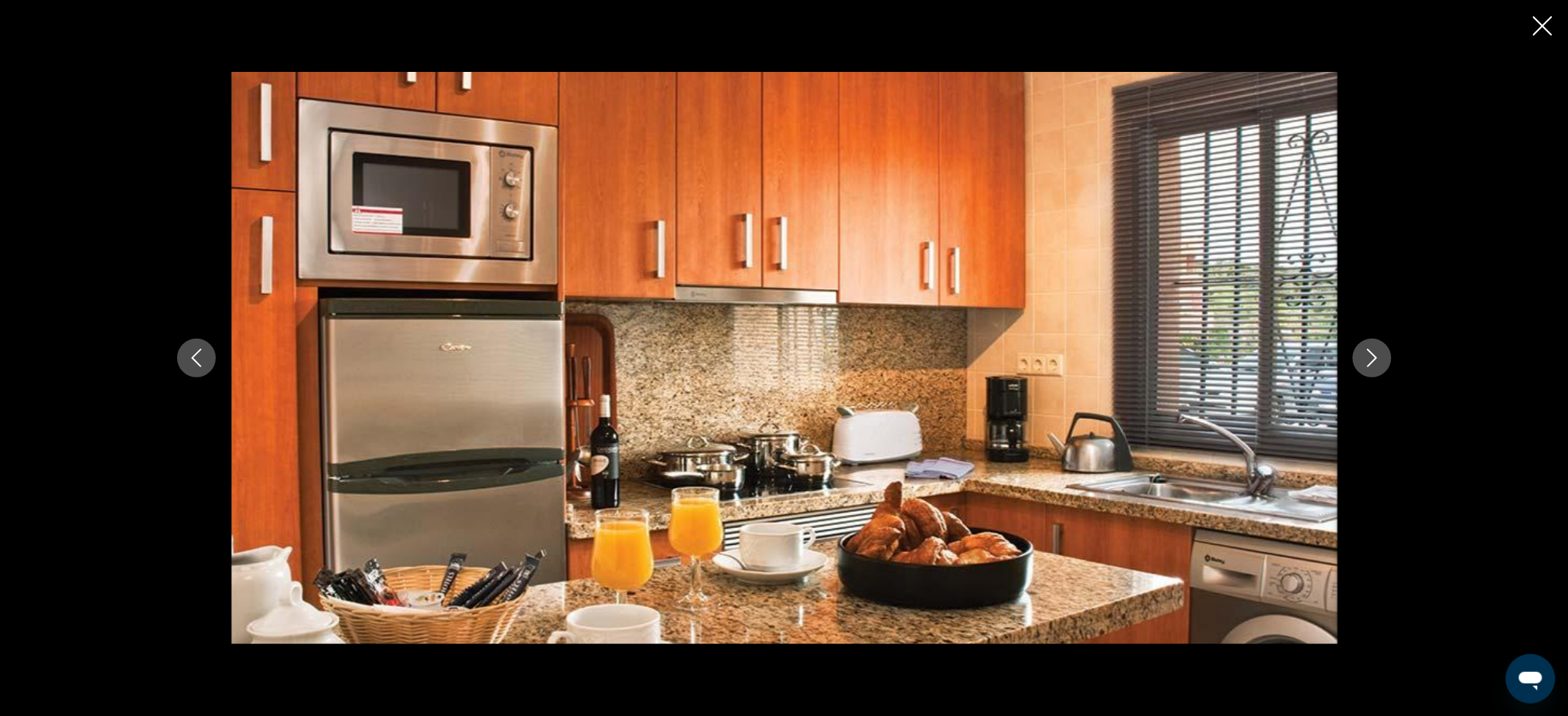
click at [1371, 362] on icon "Next image" at bounding box center [1371, 358] width 11 height 18
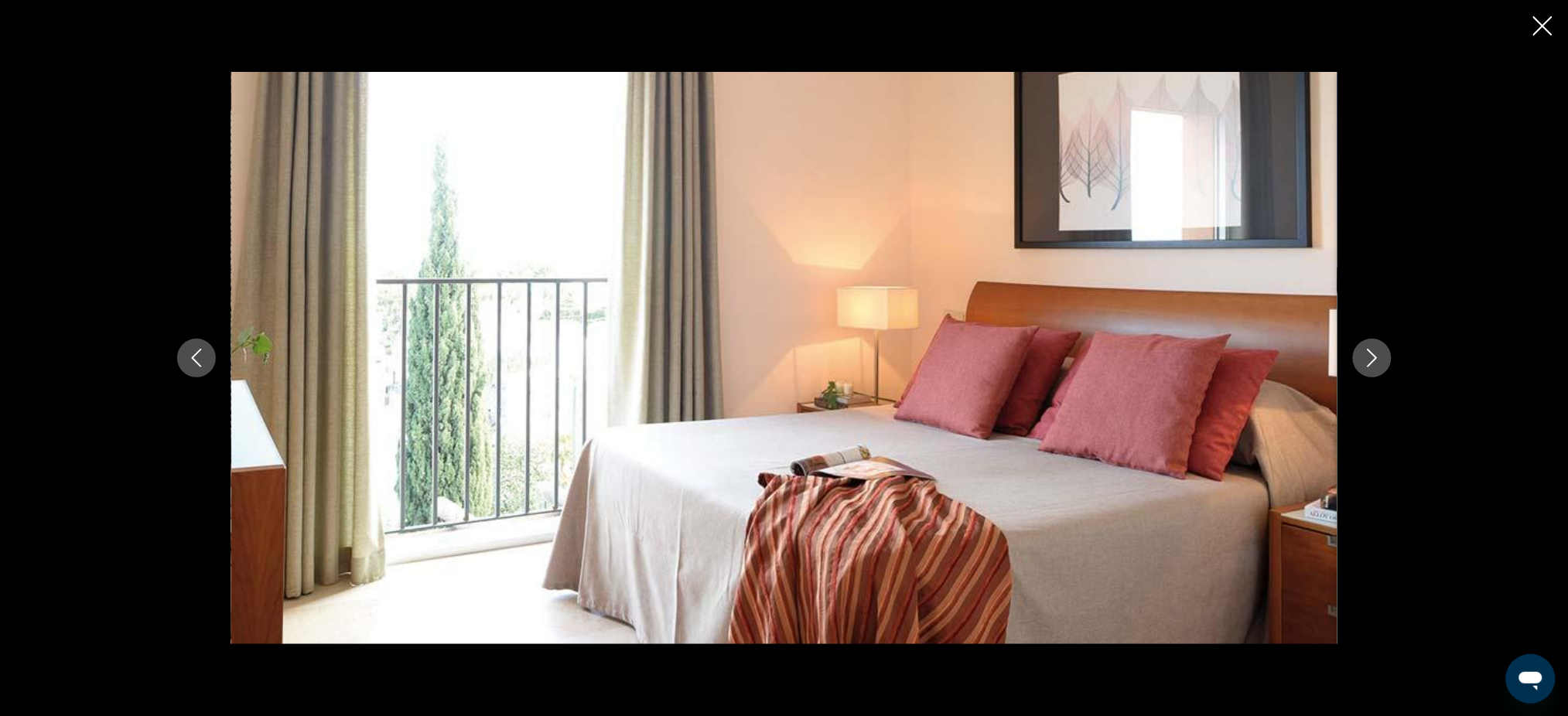
click at [1371, 362] on icon "Next image" at bounding box center [1371, 358] width 11 height 18
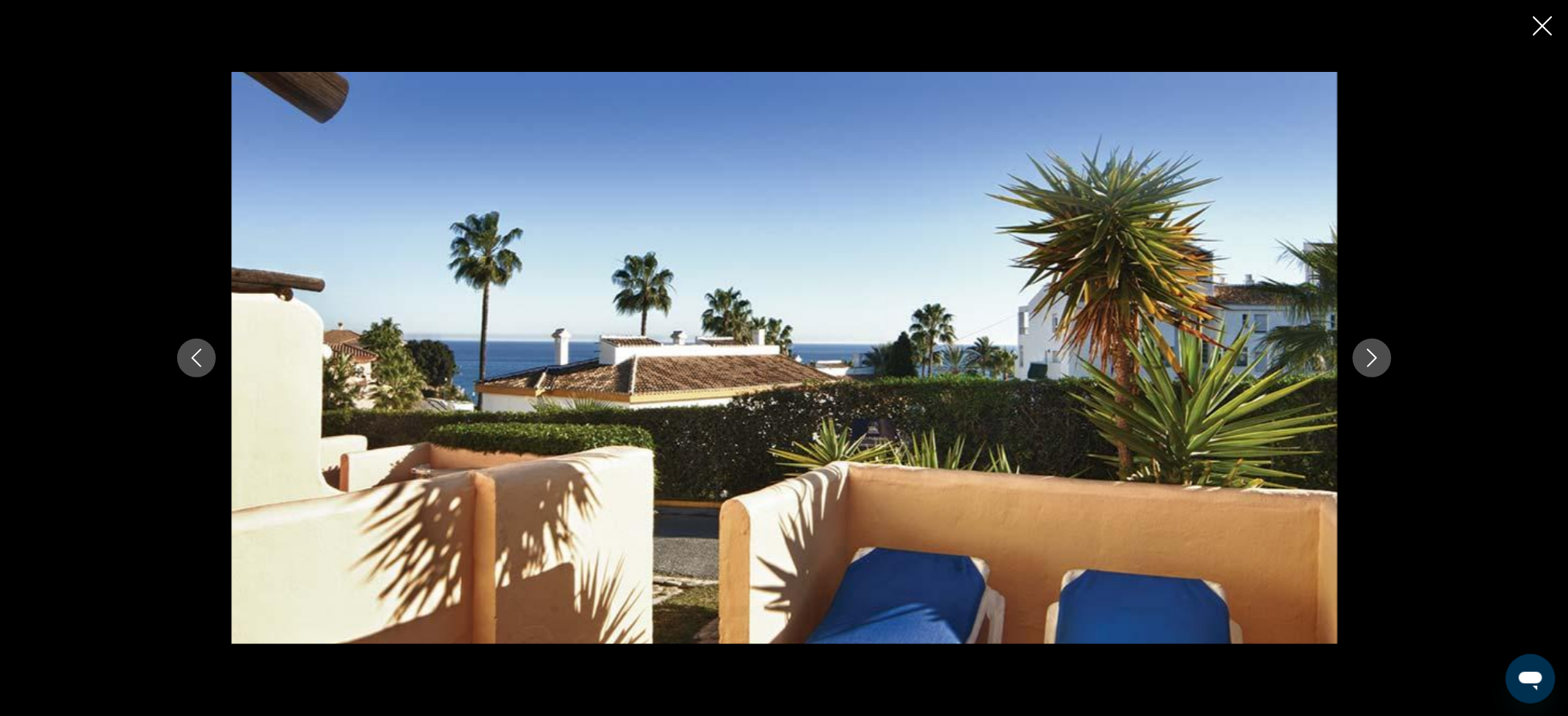
click at [1371, 362] on icon "Next image" at bounding box center [1371, 358] width 11 height 18
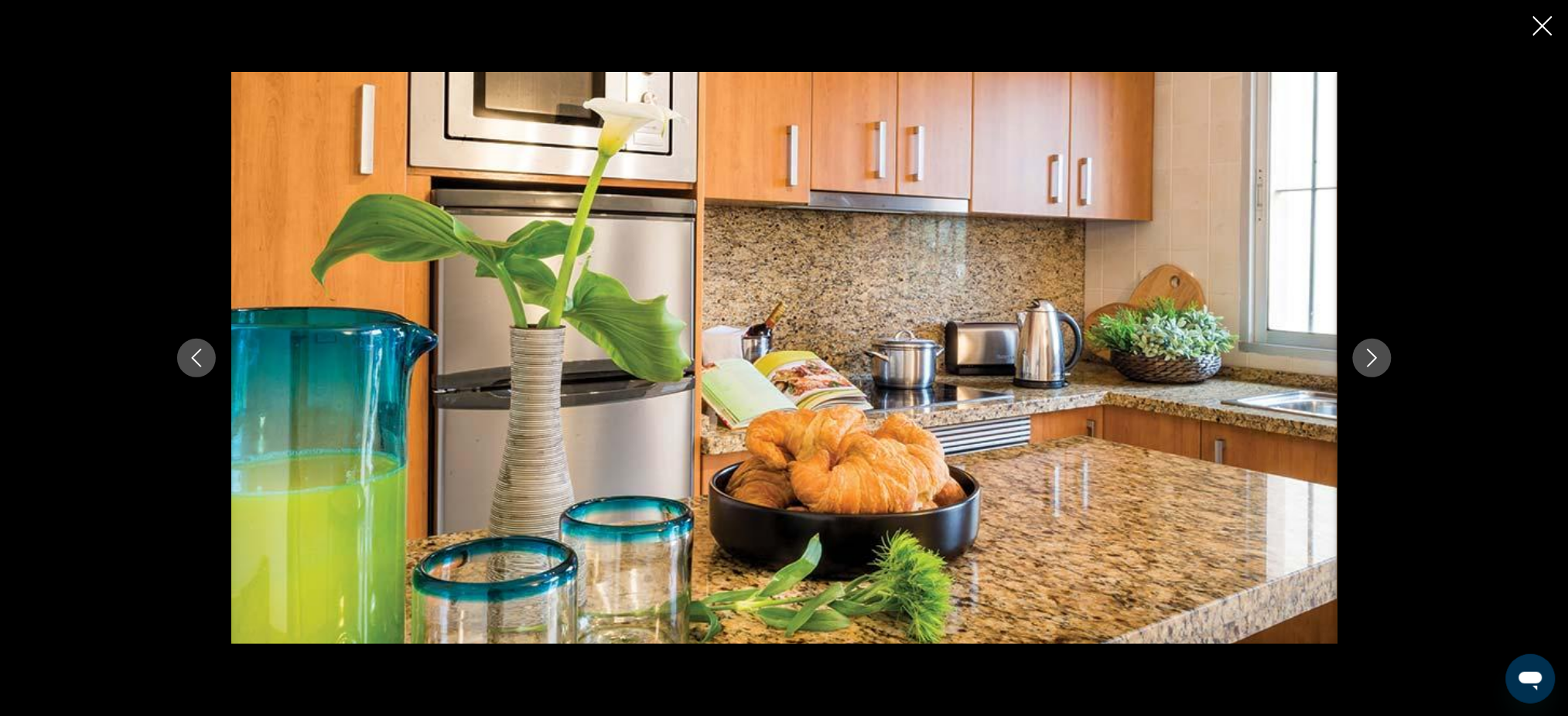
click at [197, 353] on icon "Previous image" at bounding box center [196, 358] width 11 height 18
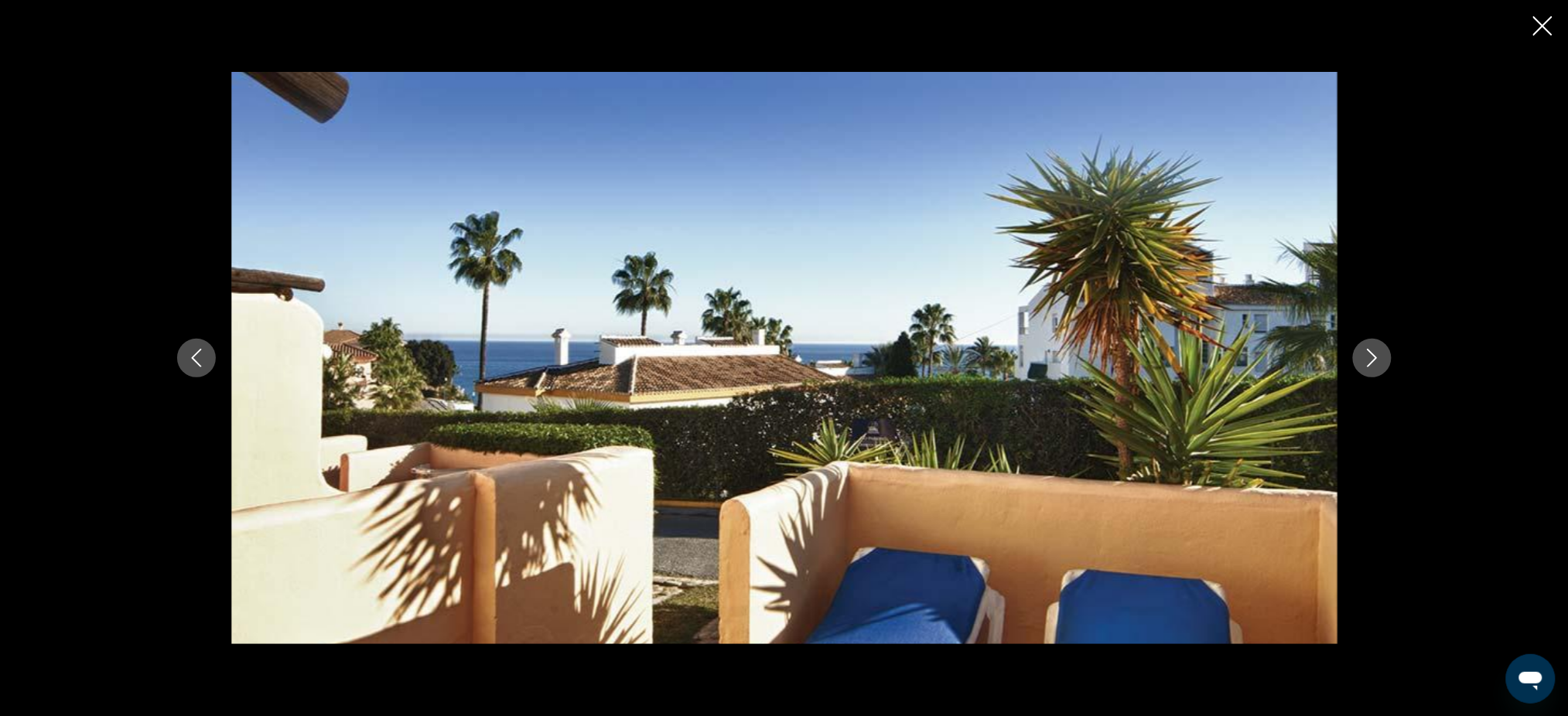
click at [1543, 27] on icon "Close slideshow" at bounding box center [1542, 26] width 19 height 19
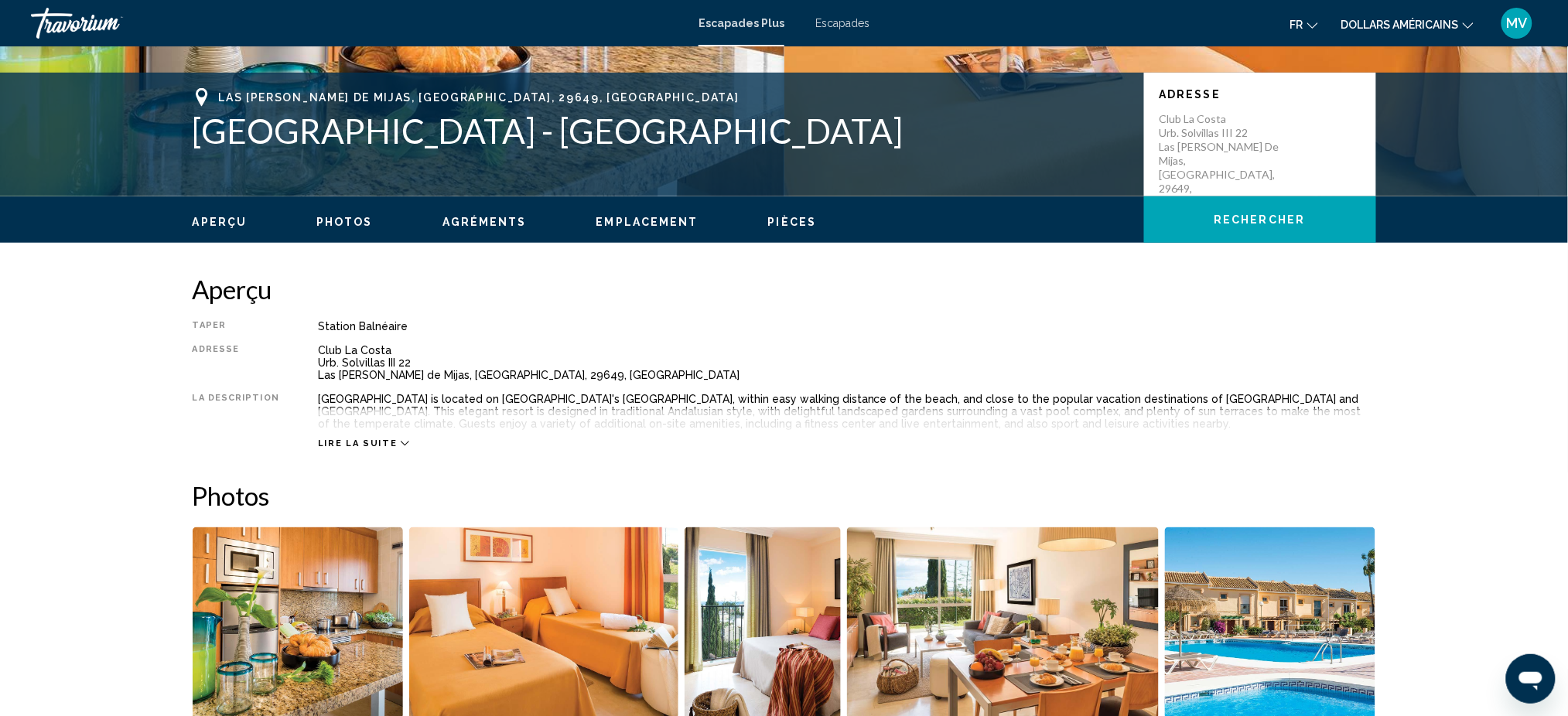
scroll to position [412, 0]
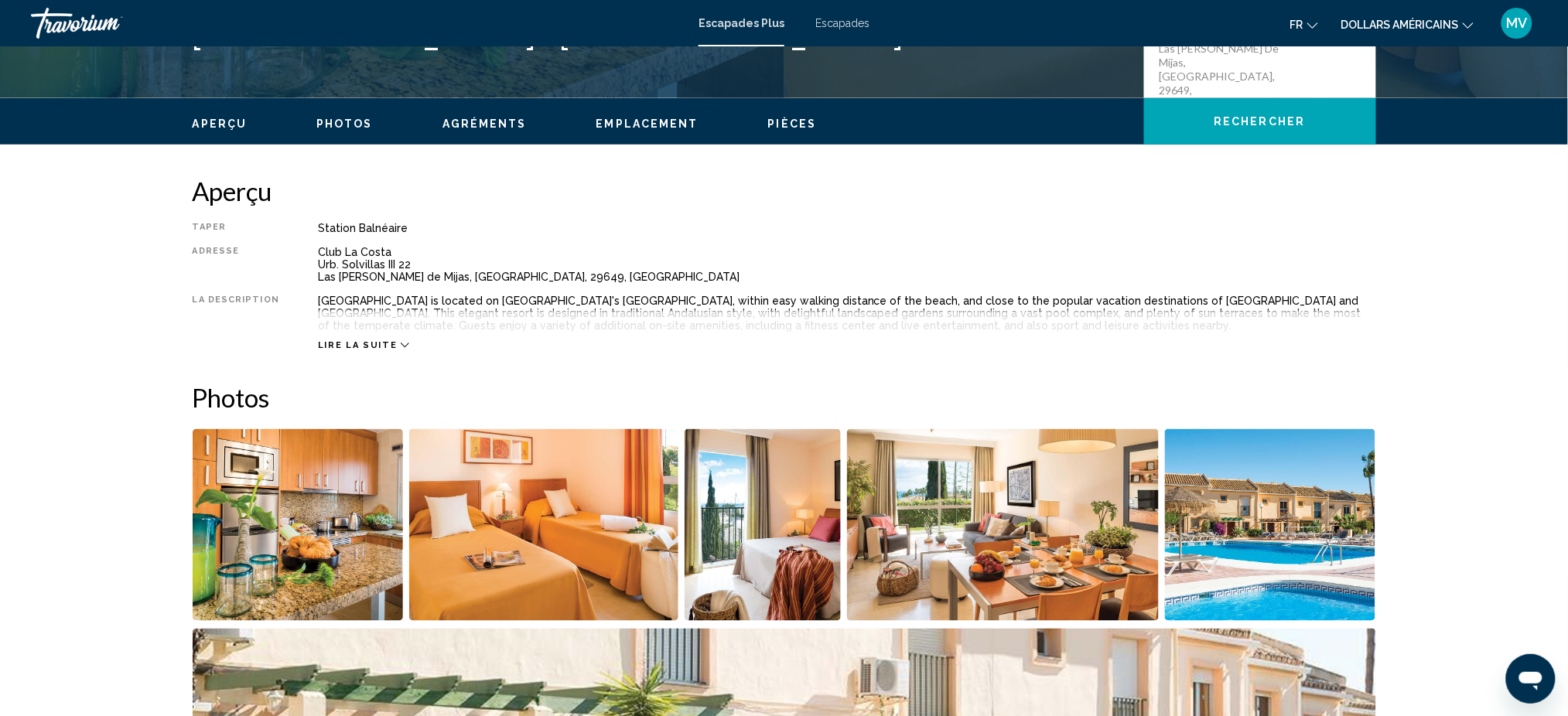
click at [394, 340] on div "Lire la suite" at bounding box center [364, 345] width 92 height 11
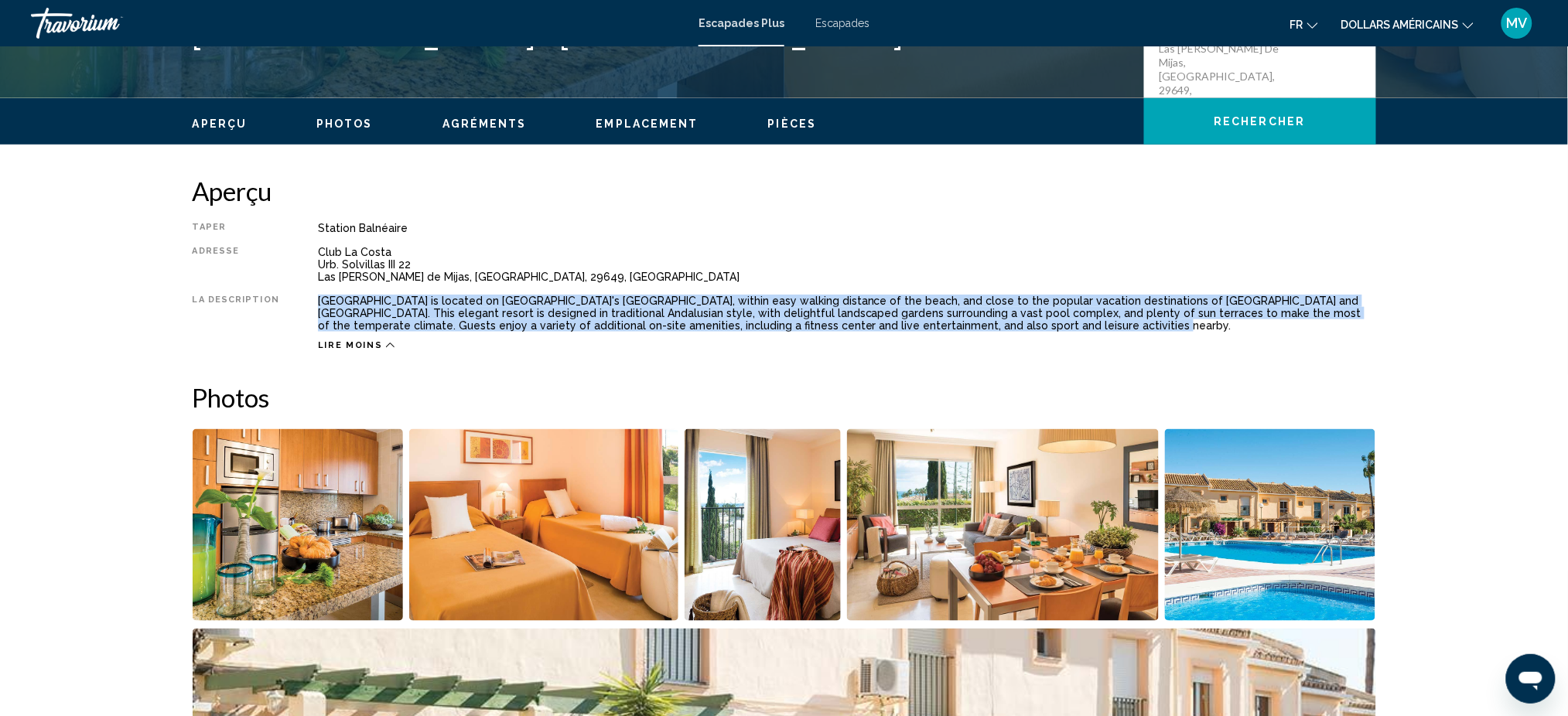
drag, startPoint x: 310, startPoint y: 298, endPoint x: 990, endPoint y: 327, distance: 680.6
click at [990, 327] on div "Taper Station balnéaire Tout inclus Pas tout compris Adresse Club La Costa Urb.…" at bounding box center [784, 286] width 1183 height 129
copy div "[GEOGRAPHIC_DATA] is located on [GEOGRAPHIC_DATA]'s [GEOGRAPHIC_DATA], within e…"
